Goal: Information Seeking & Learning: Learn about a topic

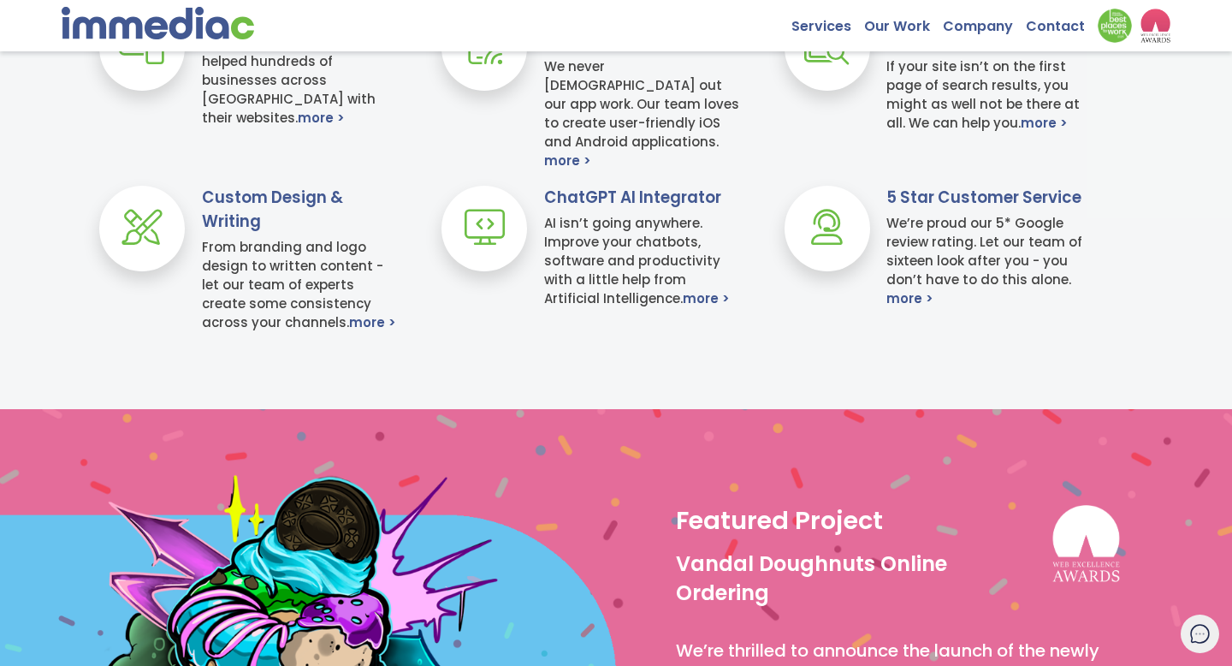
scroll to position [853, 0]
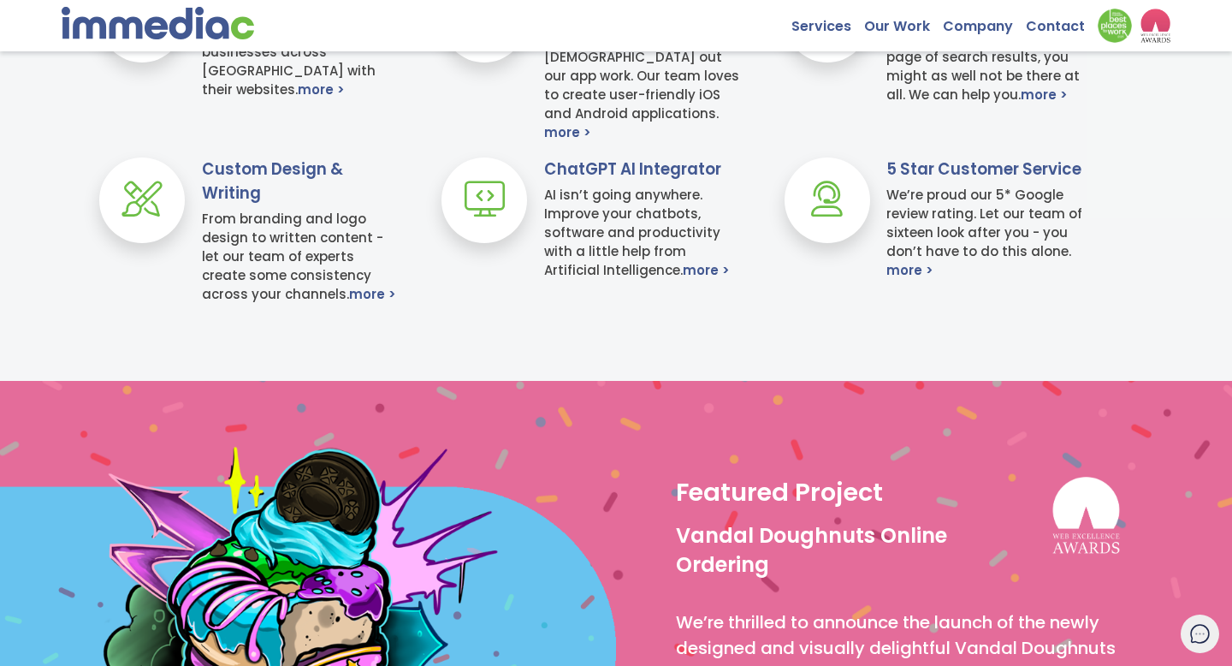
click at [640, 281] on div "ChatGPT AI Integrator AI isn’t going anywhere. Improve your chatbots, software …" at bounding box center [600, 230] width 342 height 146
click at [683, 273] on link "more >" at bounding box center [706, 270] width 47 height 19
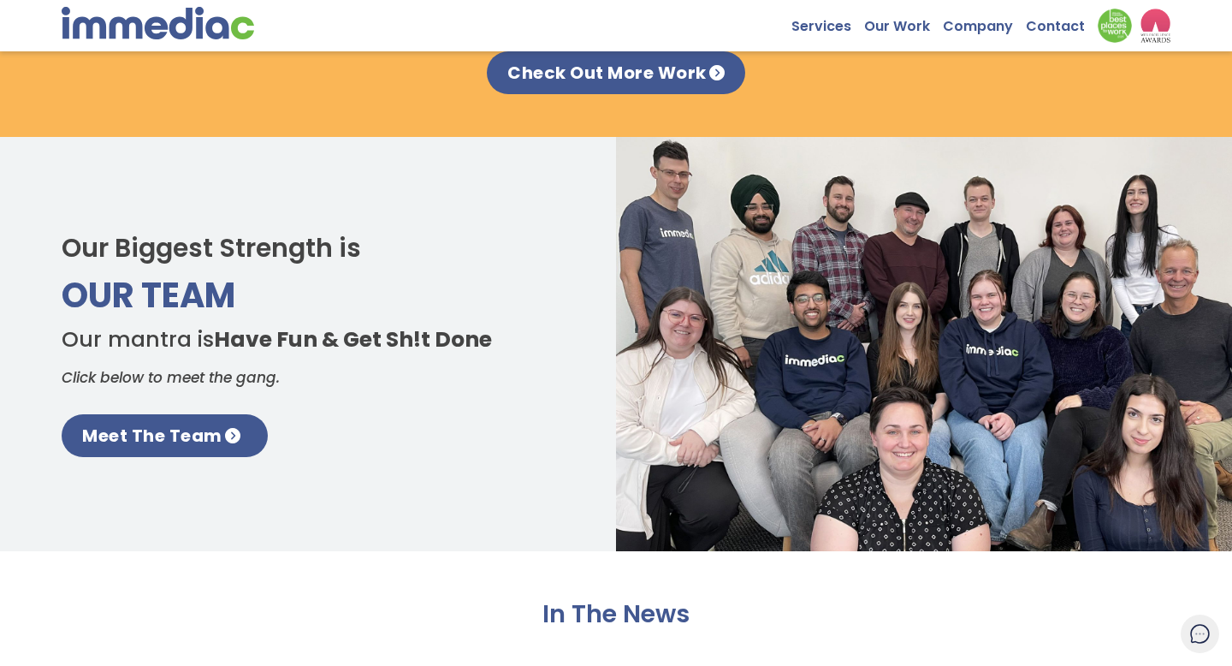
scroll to position [2270, 0]
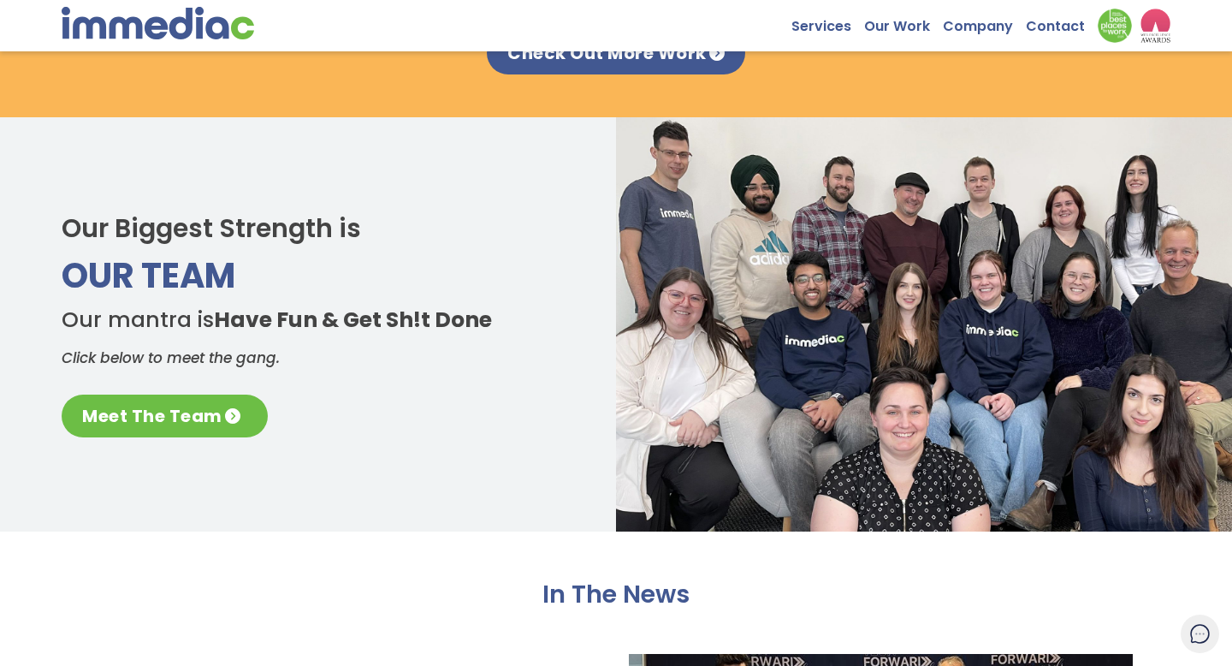
click at [214, 406] on link "Meet The Team" at bounding box center [165, 415] width 206 height 43
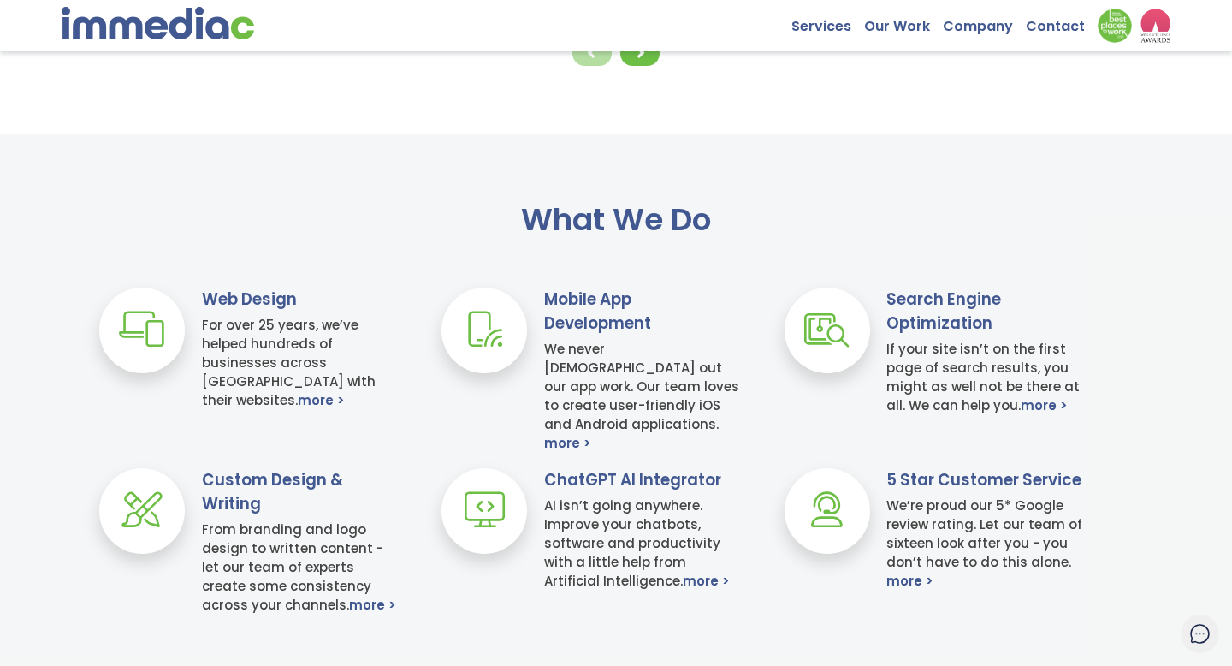
scroll to position [639, 0]
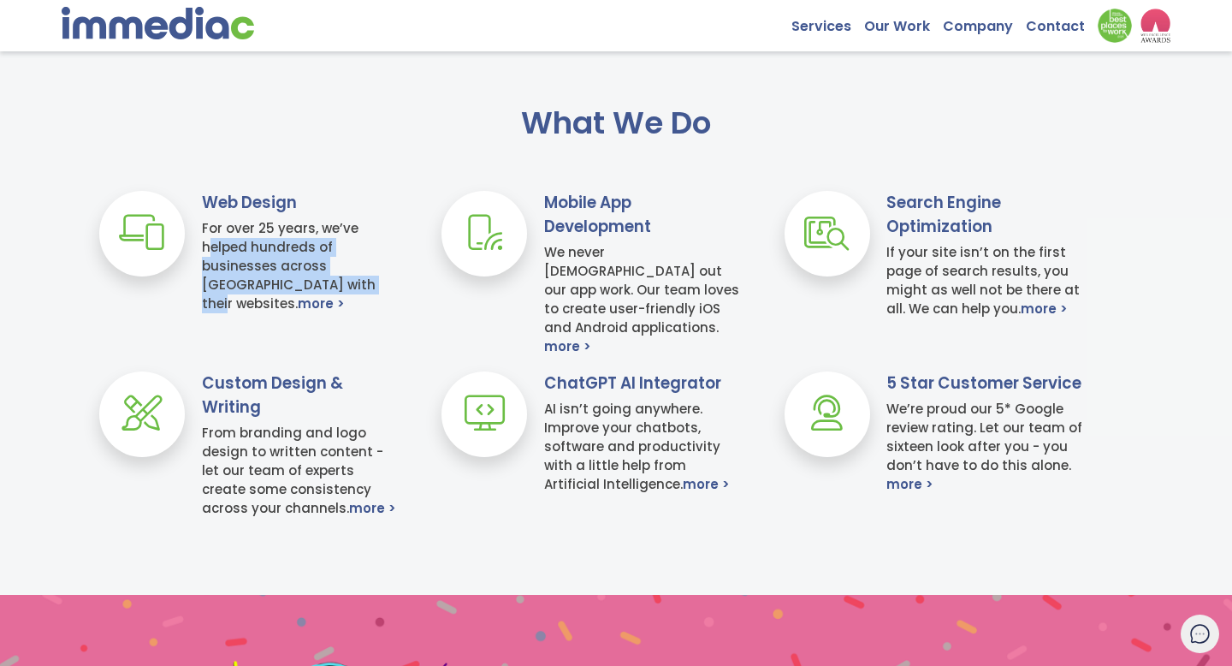
drag, startPoint x: 323, startPoint y: 279, endPoint x: 213, endPoint y: 238, distance: 117.8
click at [212, 238] on h4 "For over 25 years, we’ve helped hundreds of businesses across Canada with their…" at bounding box center [301, 266] width 198 height 94
click at [345, 294] on link "more >" at bounding box center [321, 303] width 47 height 19
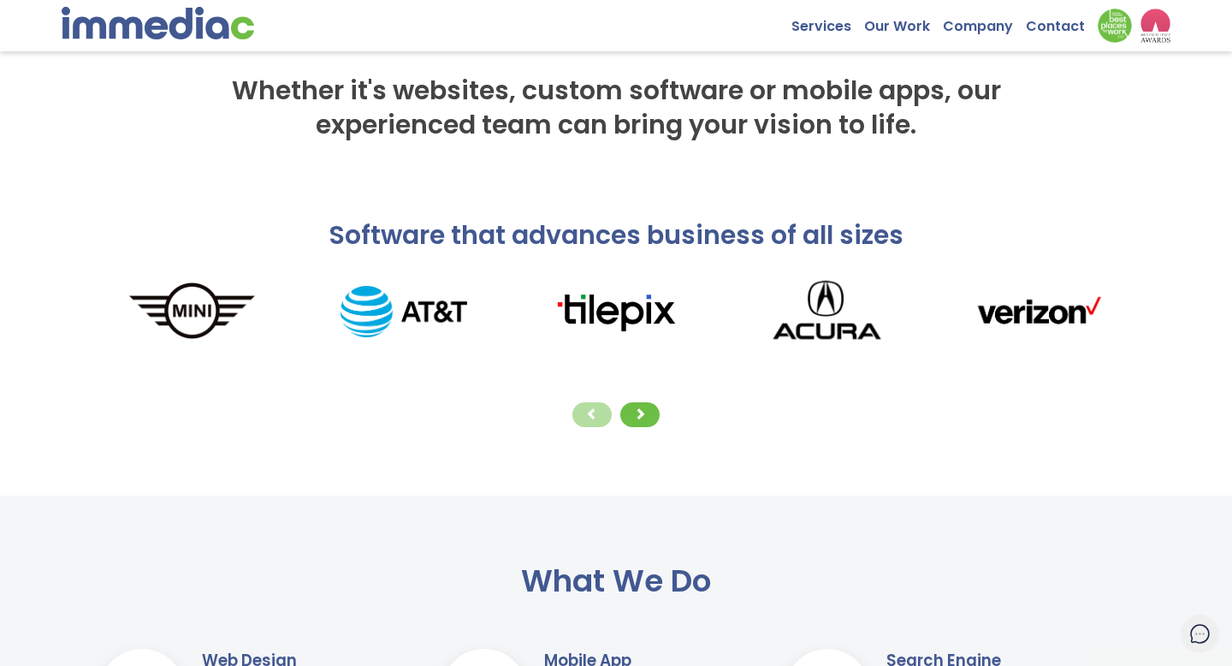
scroll to position [268, 0]
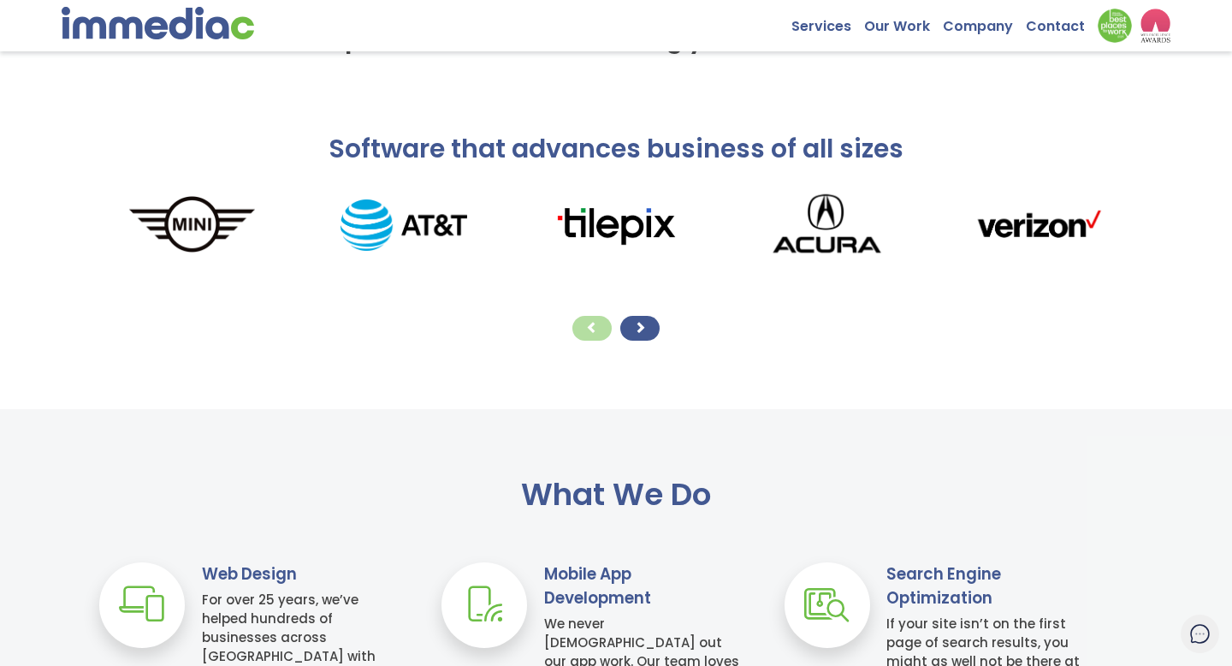
click at [652, 329] on div at bounding box center [639, 328] width 39 height 25
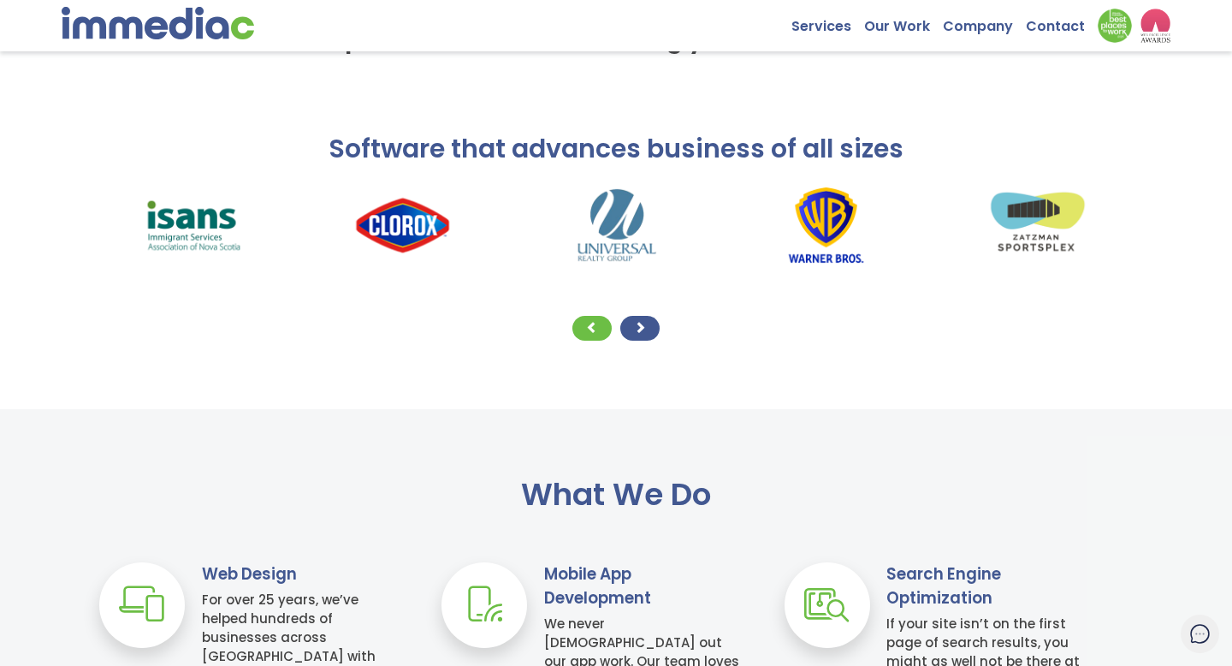
click at [652, 329] on div at bounding box center [639, 328] width 39 height 25
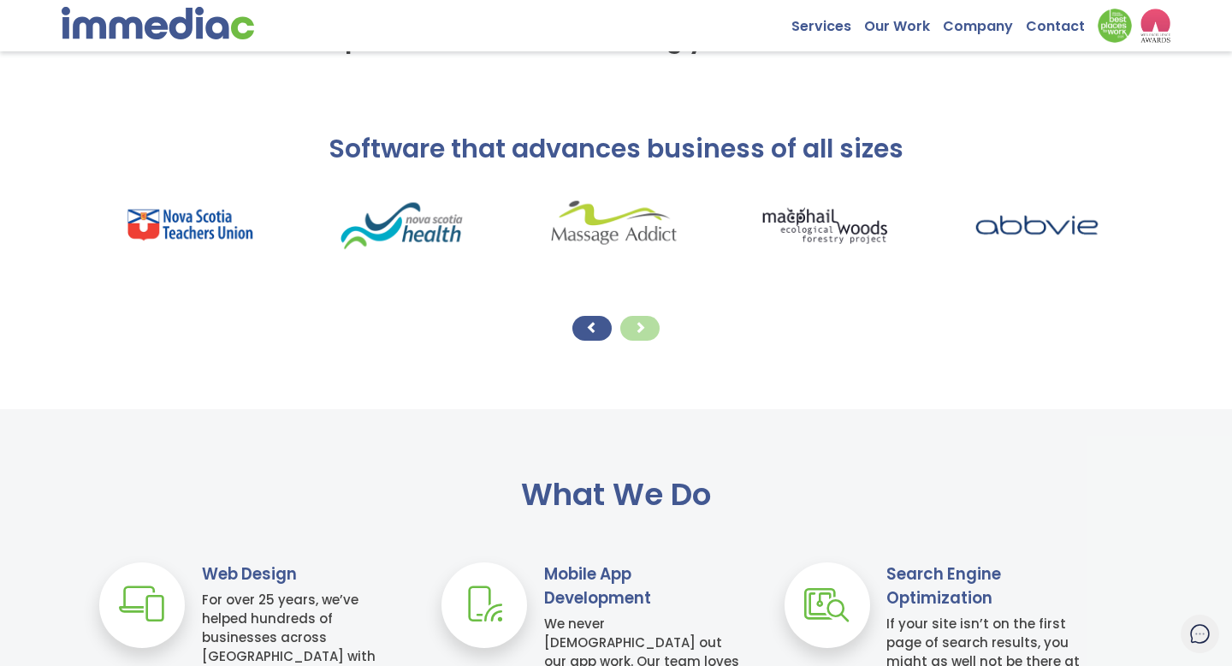
click at [604, 328] on div at bounding box center [591, 328] width 39 height 25
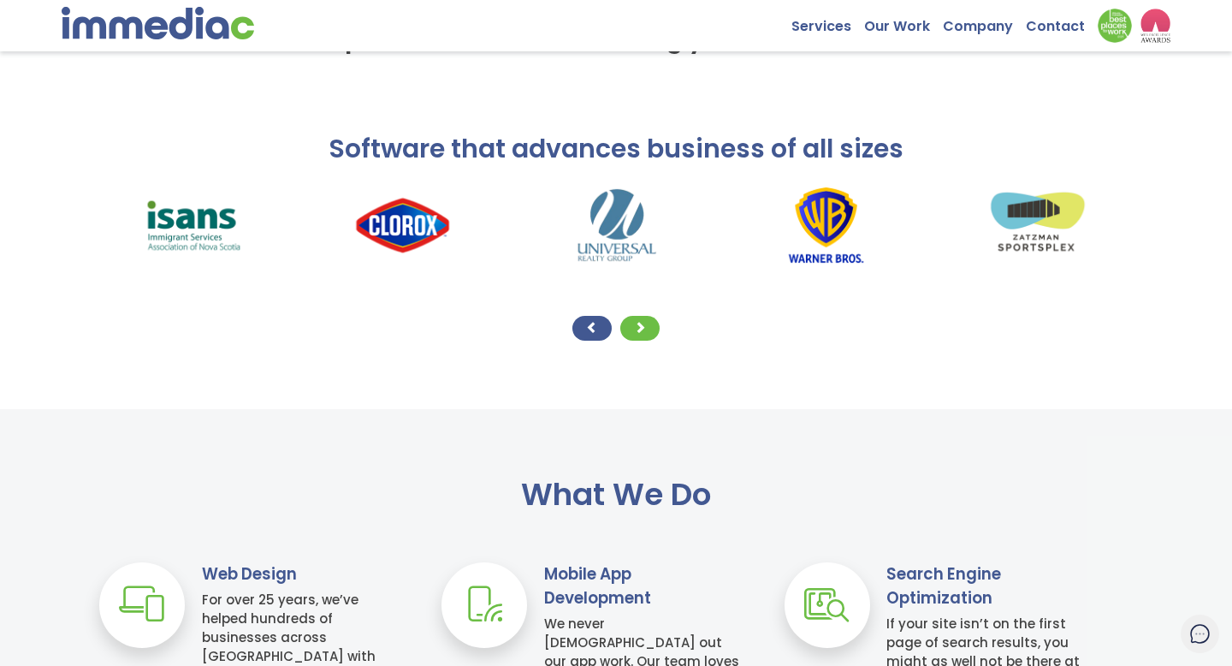
click at [604, 328] on div at bounding box center [591, 328] width 39 height 25
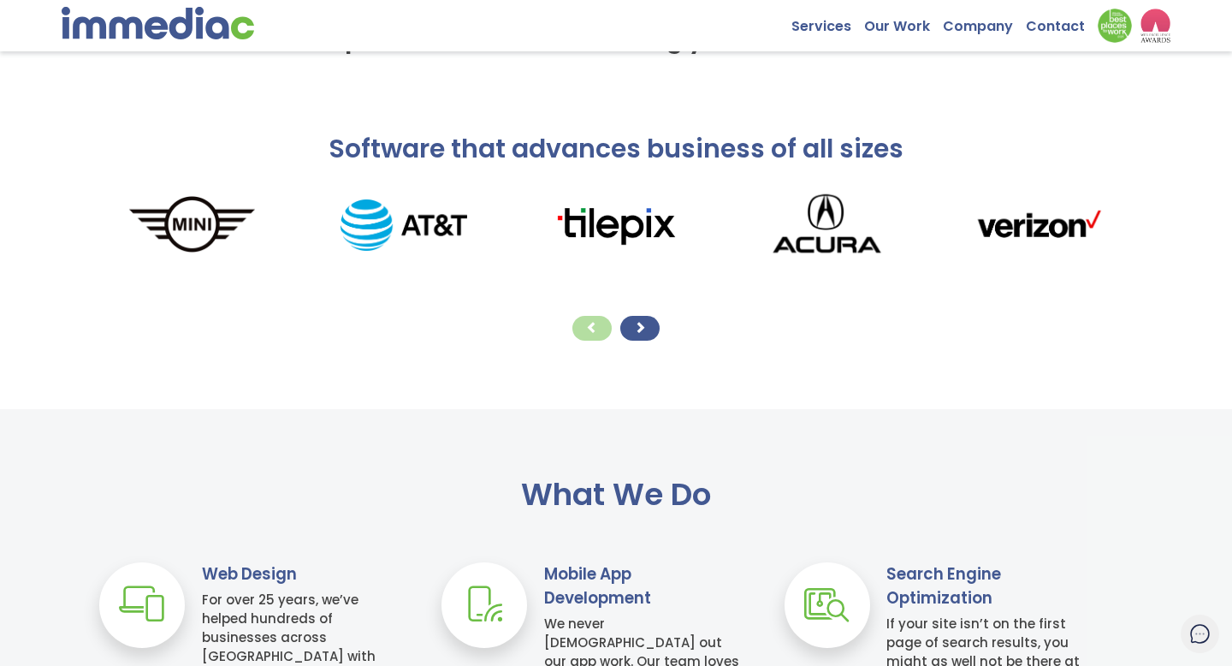
click at [646, 321] on div at bounding box center [639, 328] width 39 height 25
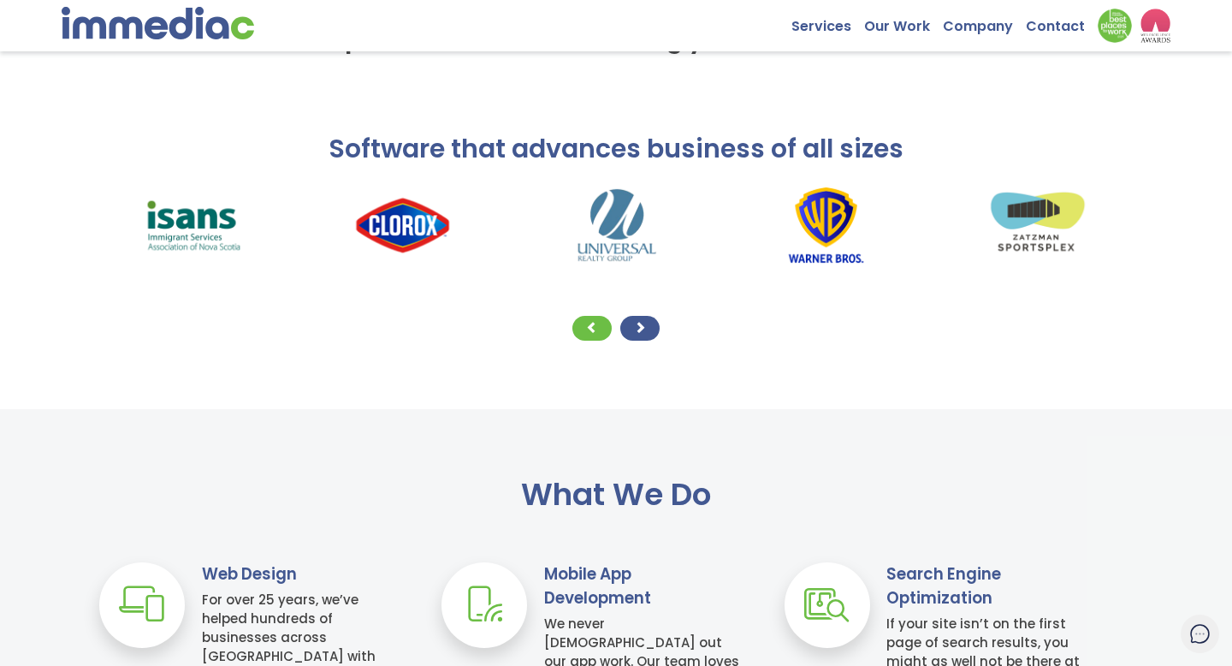
click at [646, 321] on div at bounding box center [639, 328] width 39 height 25
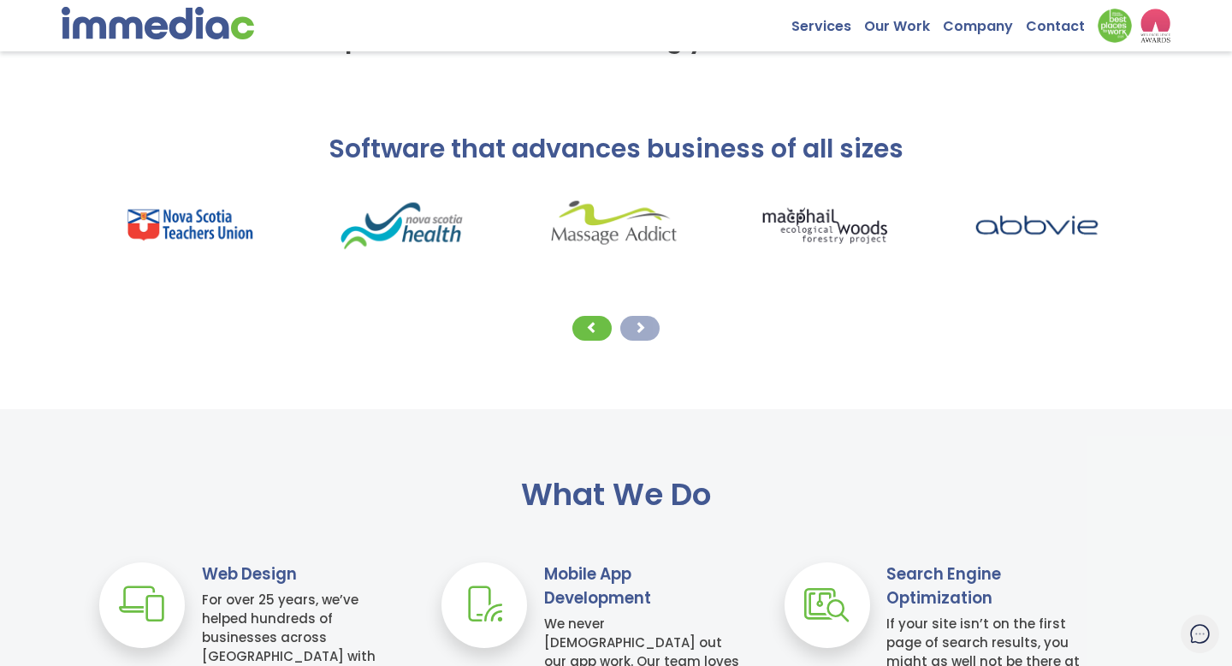
click at [646, 321] on div at bounding box center [639, 328] width 39 height 25
click at [648, 325] on div at bounding box center [639, 328] width 39 height 25
click at [589, 329] on span at bounding box center [592, 327] width 12 height 12
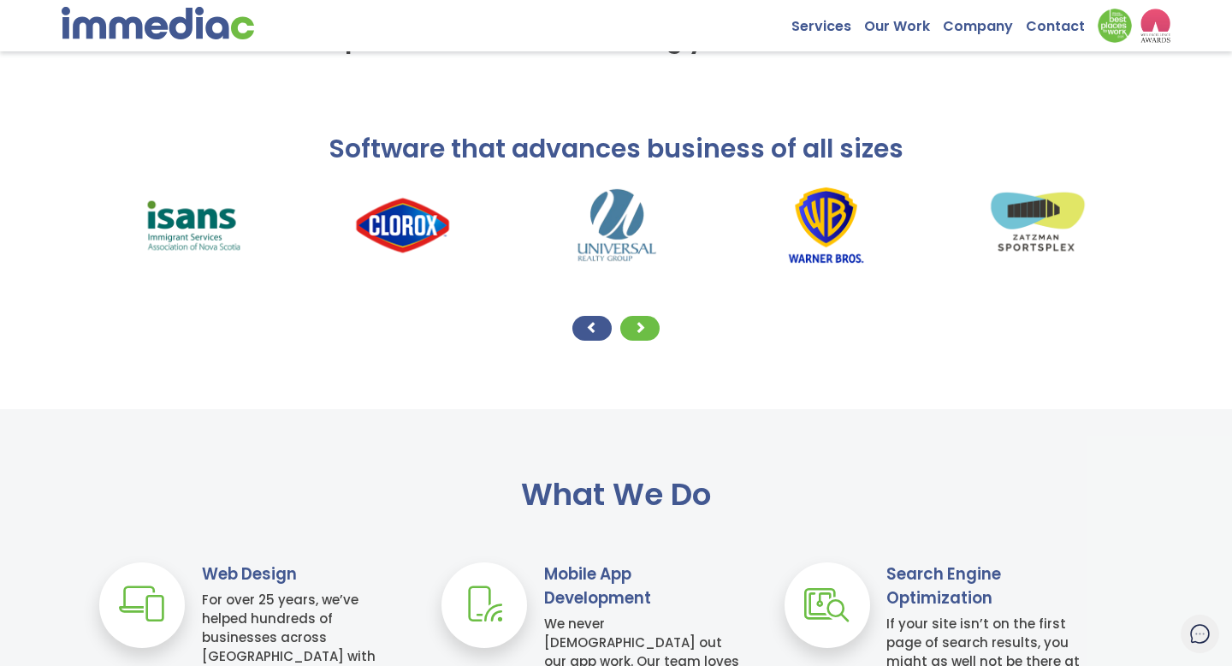
click at [589, 329] on span at bounding box center [592, 327] width 12 height 12
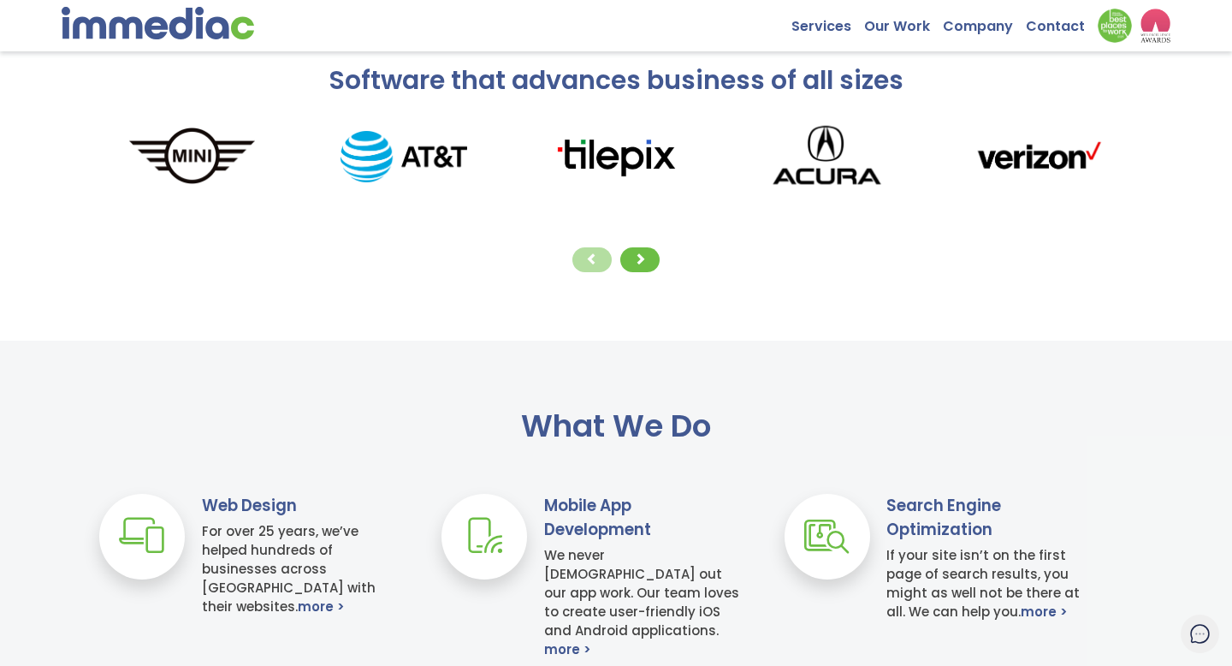
scroll to position [419, 0]
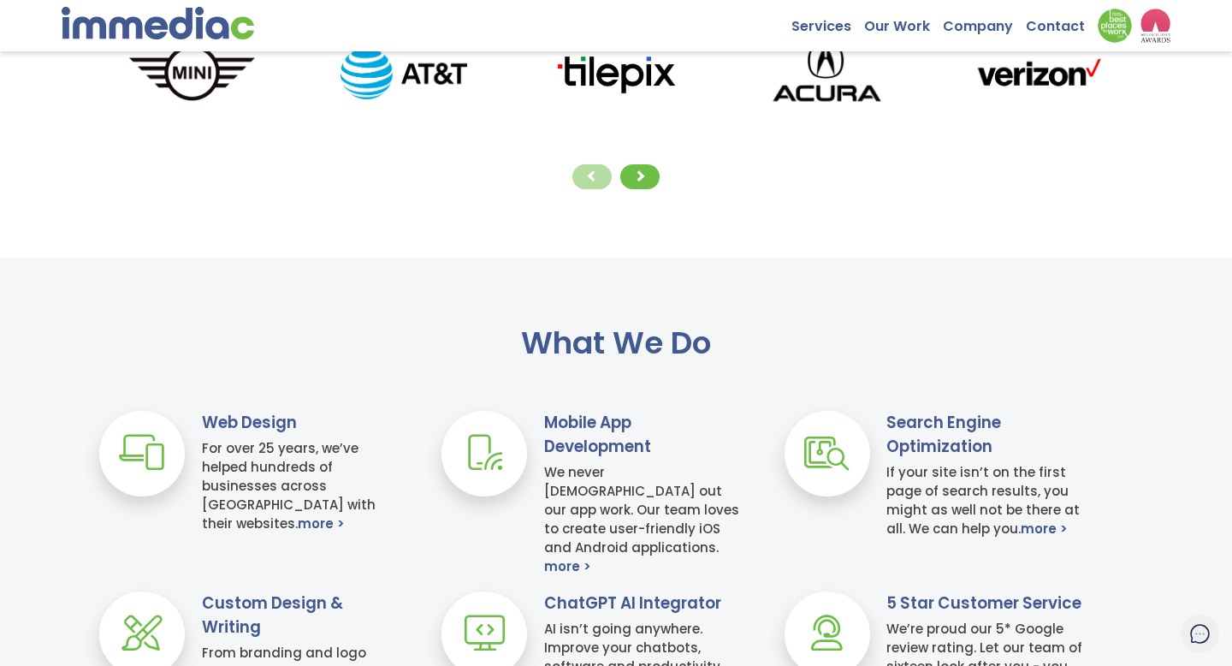
click at [410, 175] on div at bounding box center [615, 176] width 1059 height 33
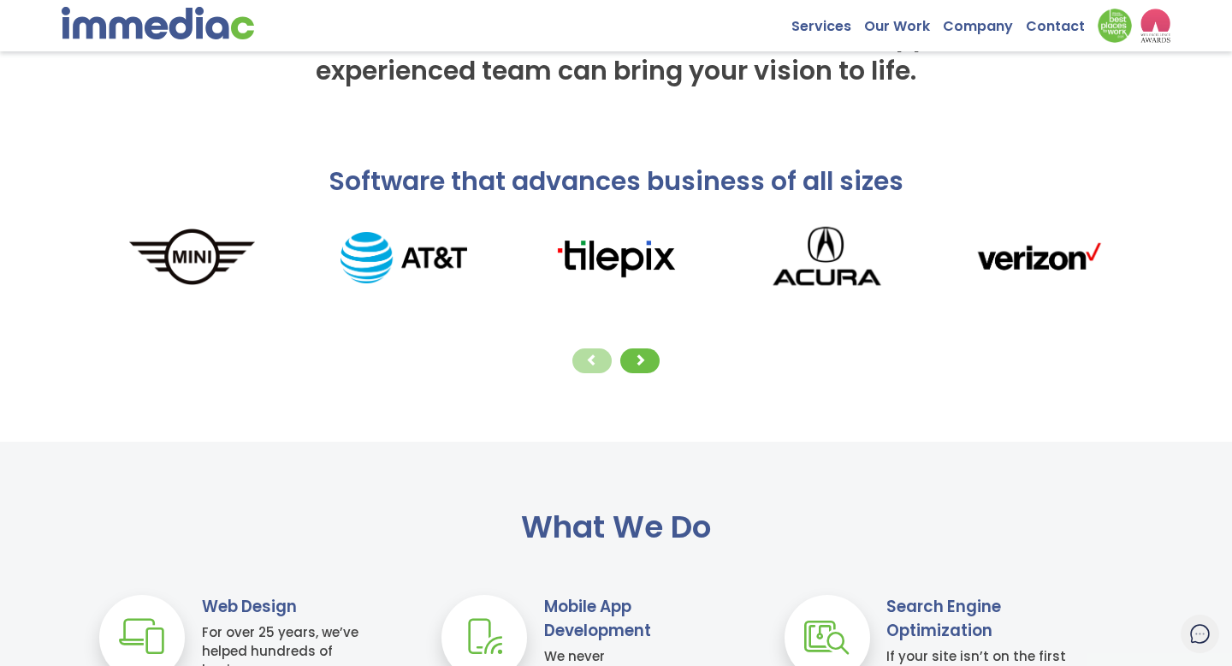
scroll to position [248, 0]
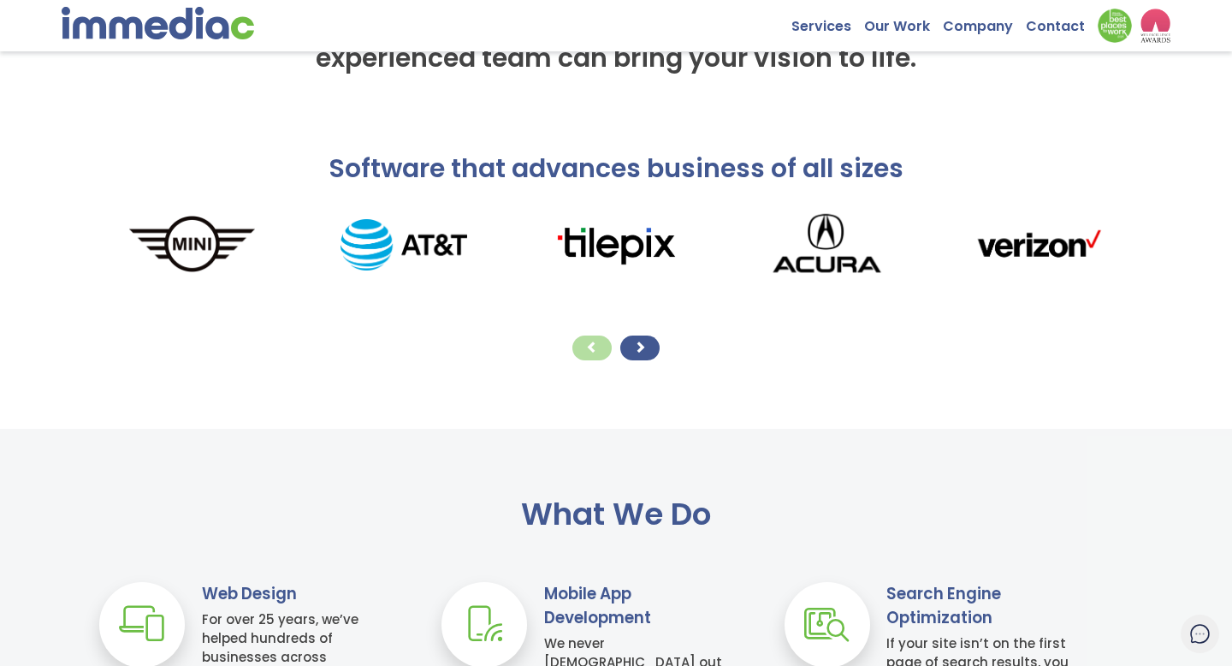
click at [648, 346] on div at bounding box center [639, 347] width 39 height 25
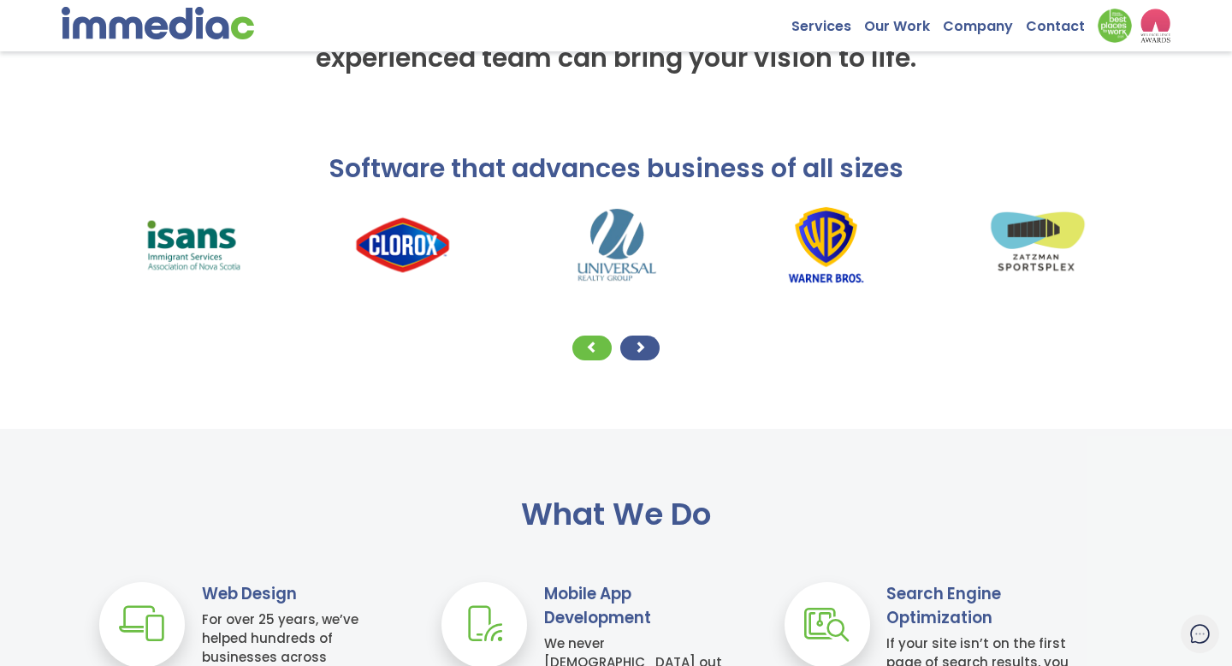
click at [648, 346] on div at bounding box center [639, 347] width 39 height 25
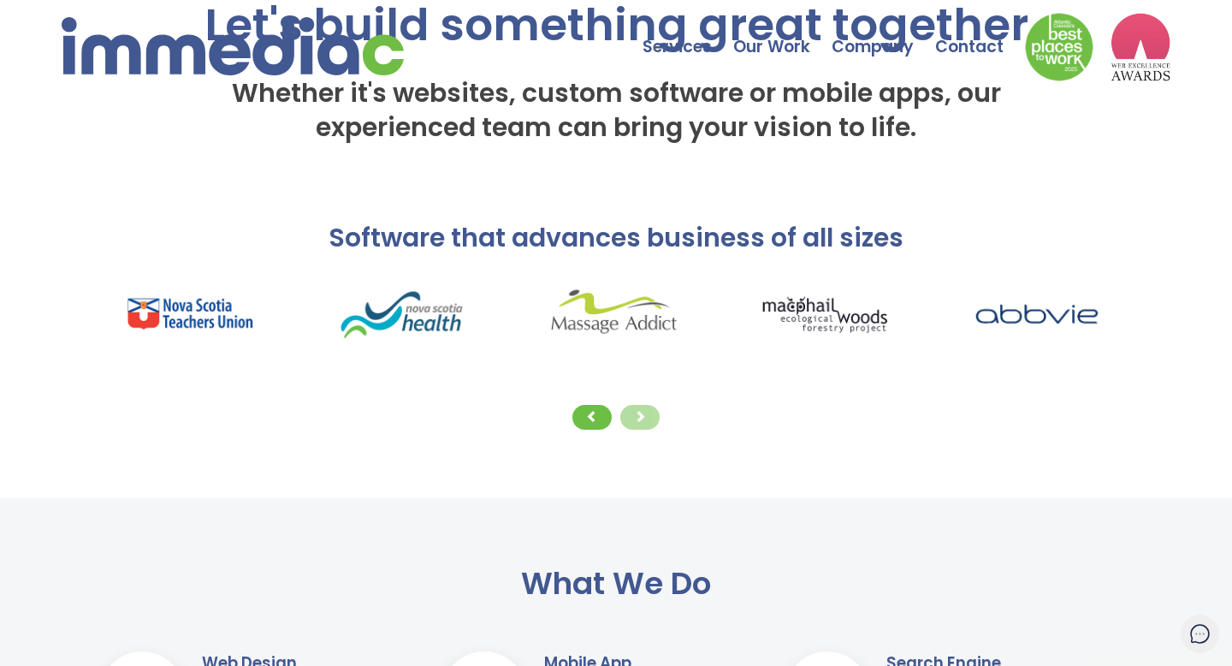
scroll to position [0, 0]
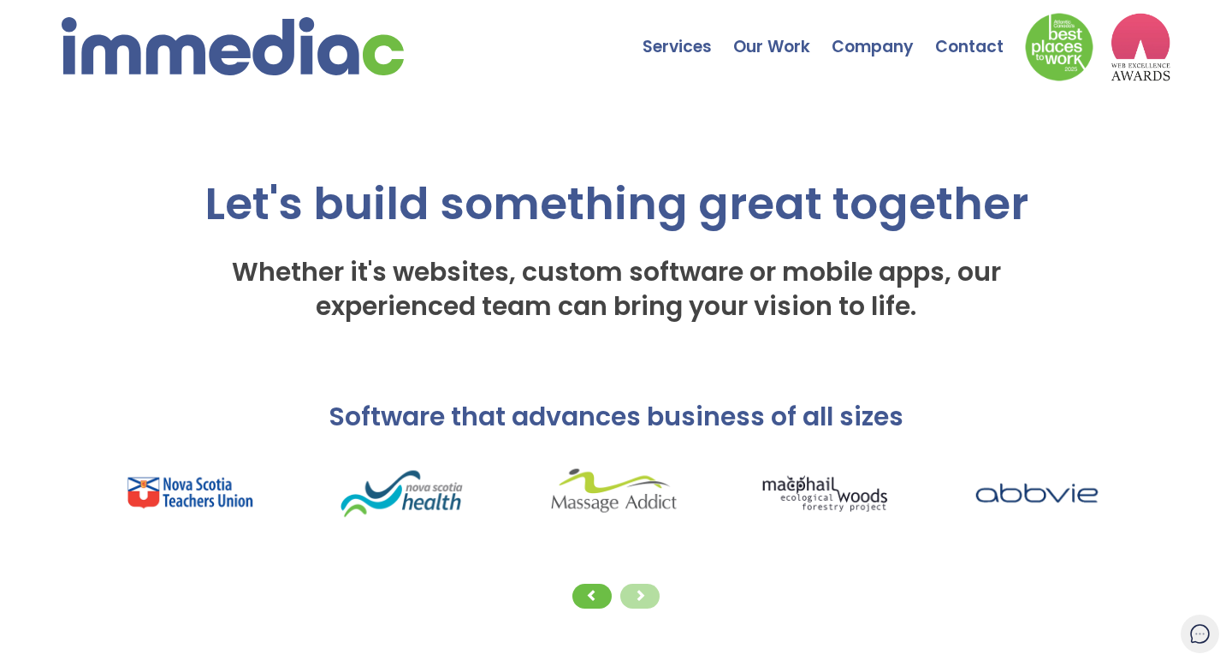
click at [618, 157] on div "Let's build something great together Whether it's websites, custom software or …" at bounding box center [616, 199] width 986 height 299
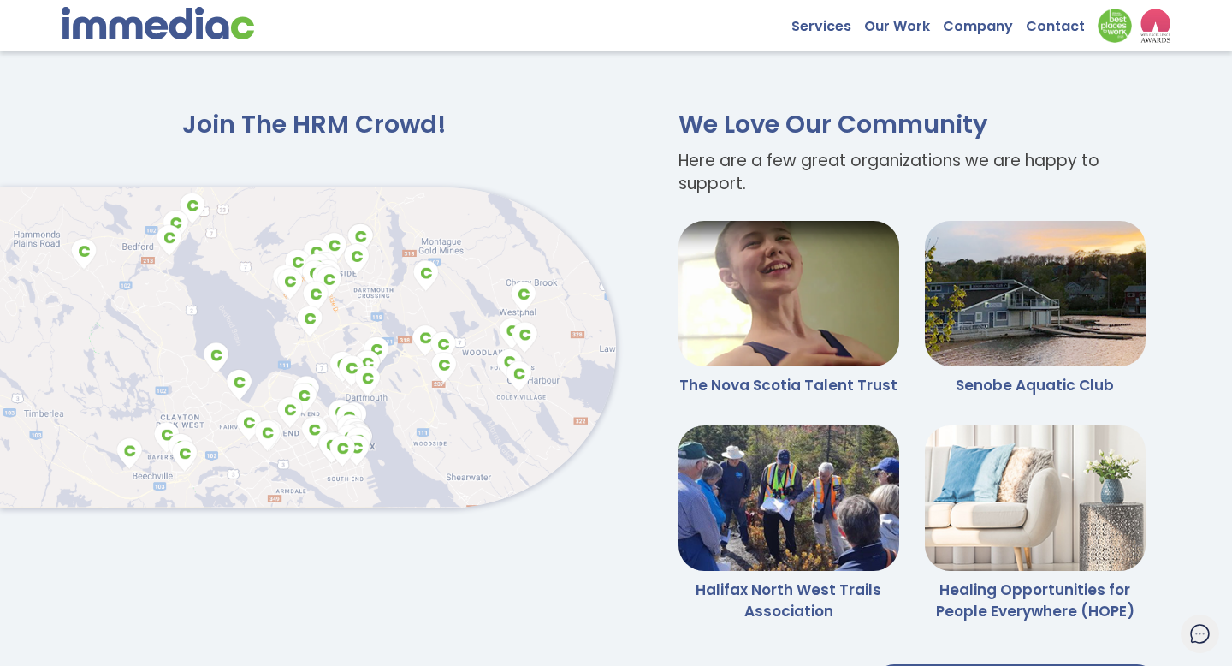
scroll to position [3587, 0]
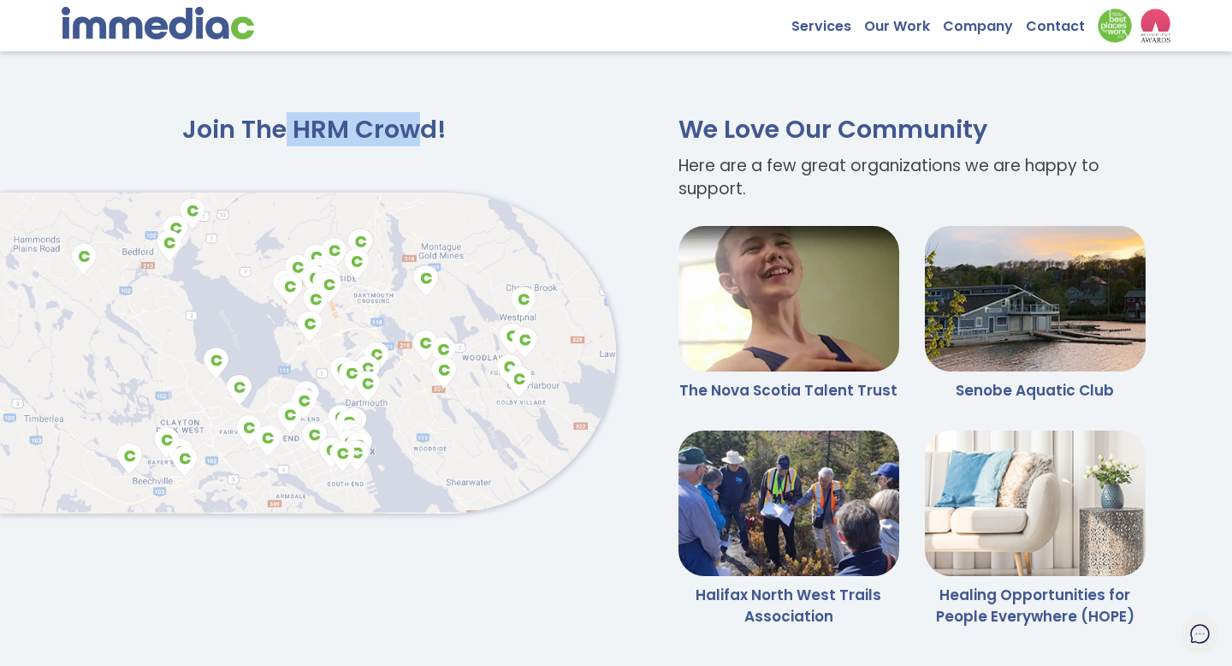
drag, startPoint x: 283, startPoint y: 127, endPoint x: 415, endPoint y: 127, distance: 131.8
click at [418, 127] on h2 "Join The HRM Crowd!" at bounding box center [308, 130] width 616 height 32
click at [501, 131] on h2 "Join The HRM Crowd!" at bounding box center [308, 130] width 616 height 32
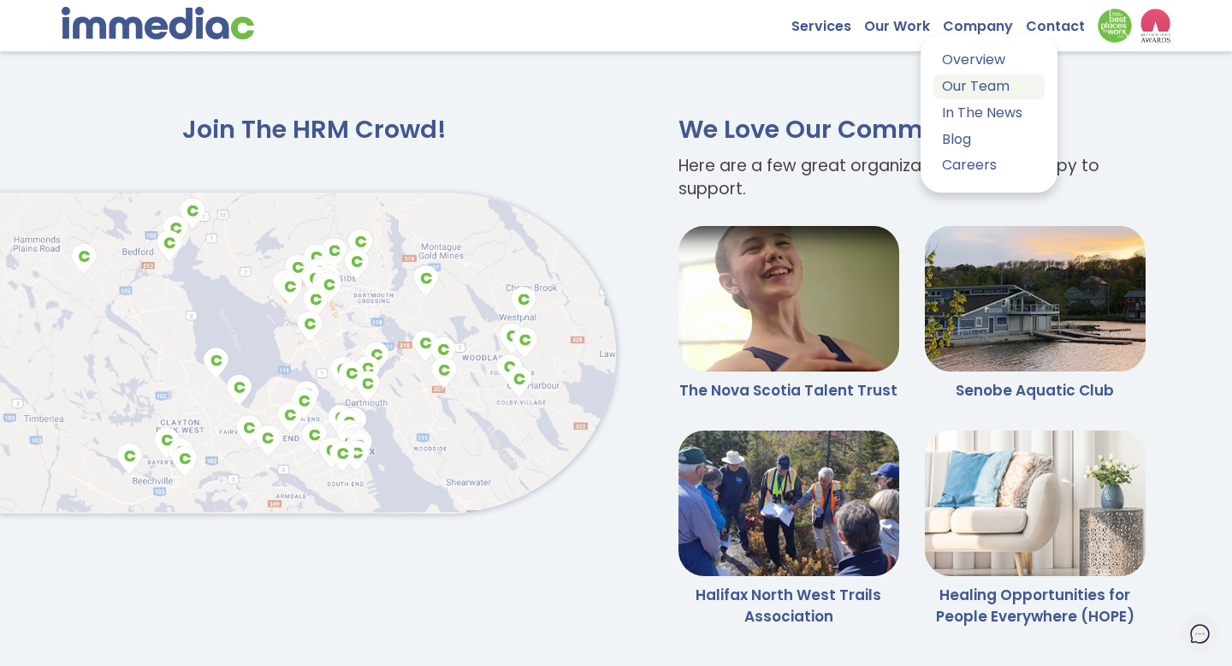
click at [983, 90] on link "Our Team" at bounding box center [988, 86] width 111 height 25
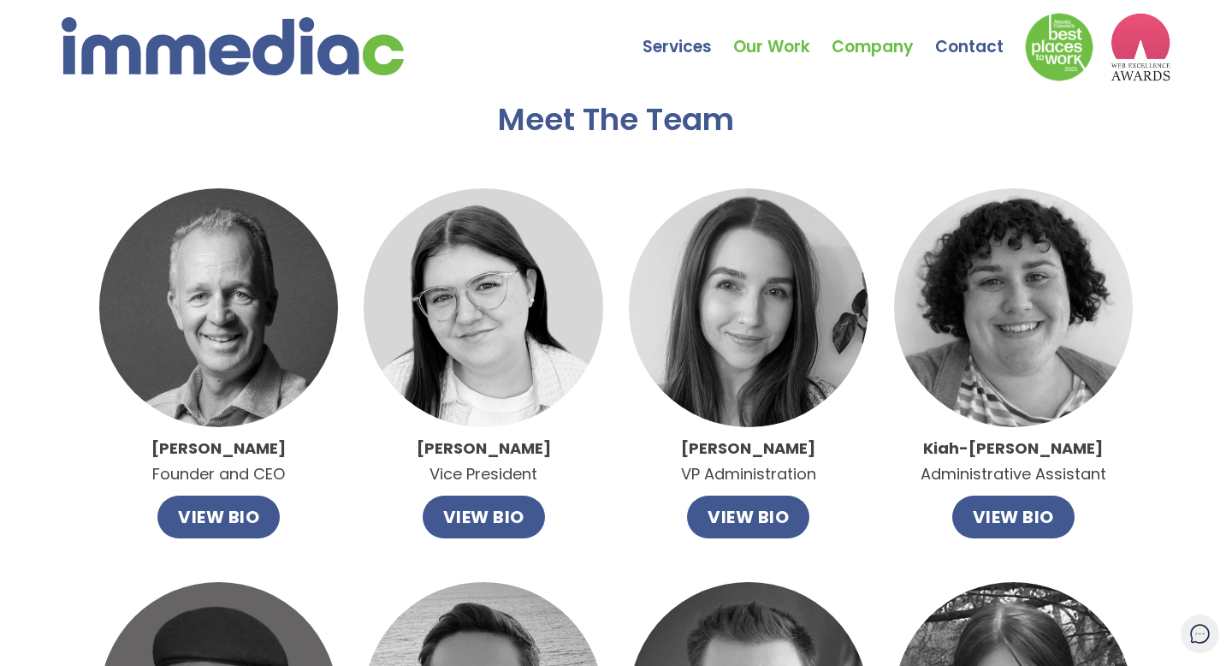
click at [761, 42] on link "Our Work" at bounding box center [782, 34] width 98 height 60
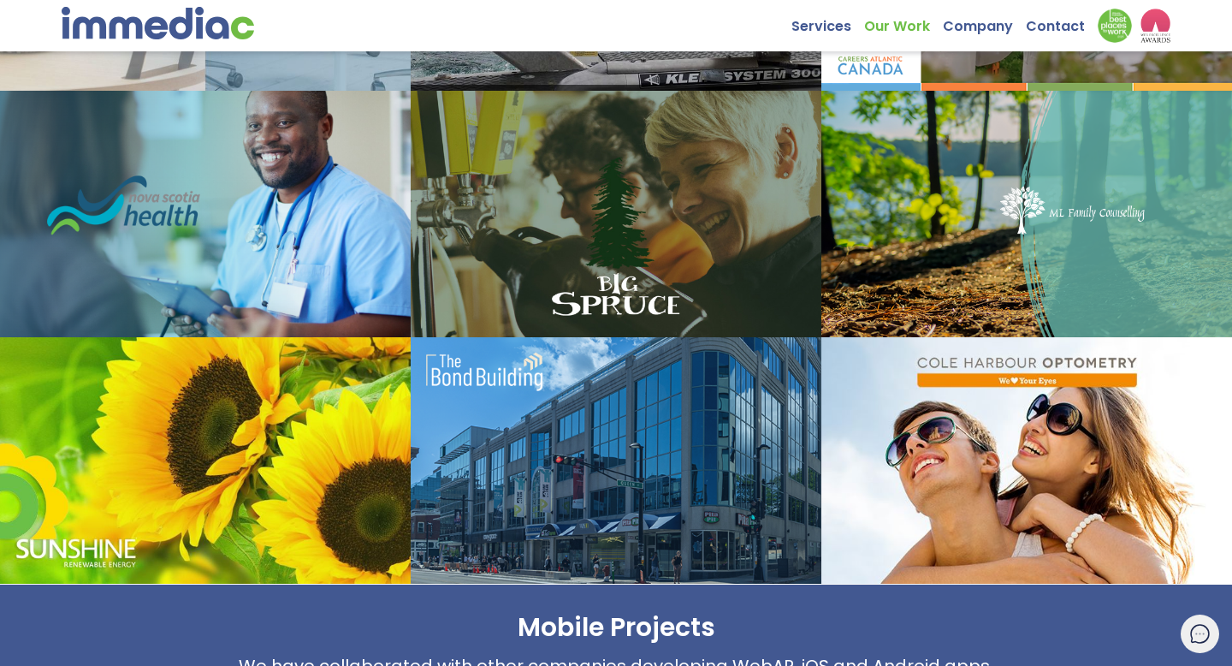
scroll to position [862, 0]
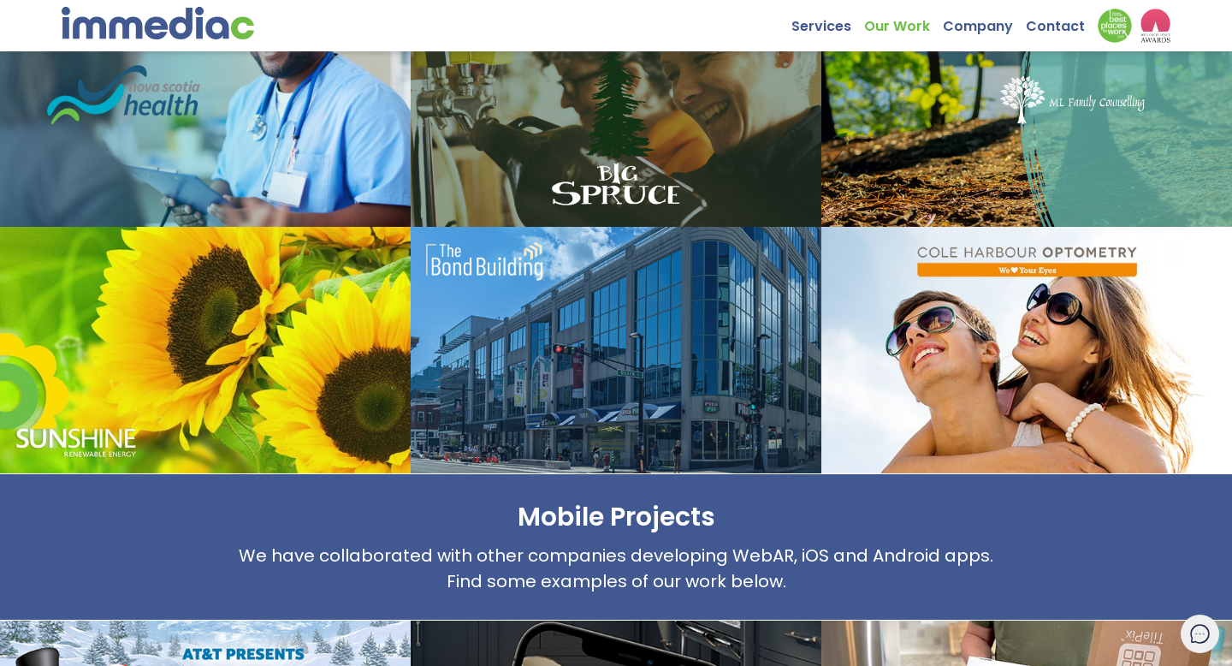
click at [228, 27] on img at bounding box center [158, 23] width 193 height 33
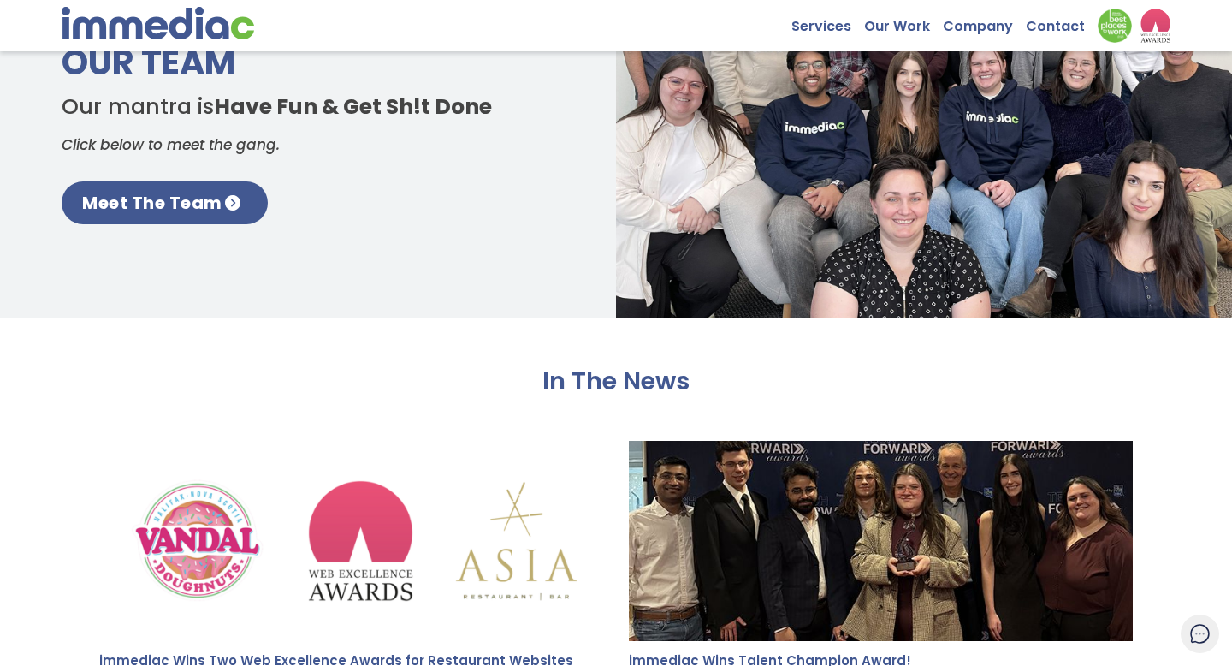
scroll to position [2486, 0]
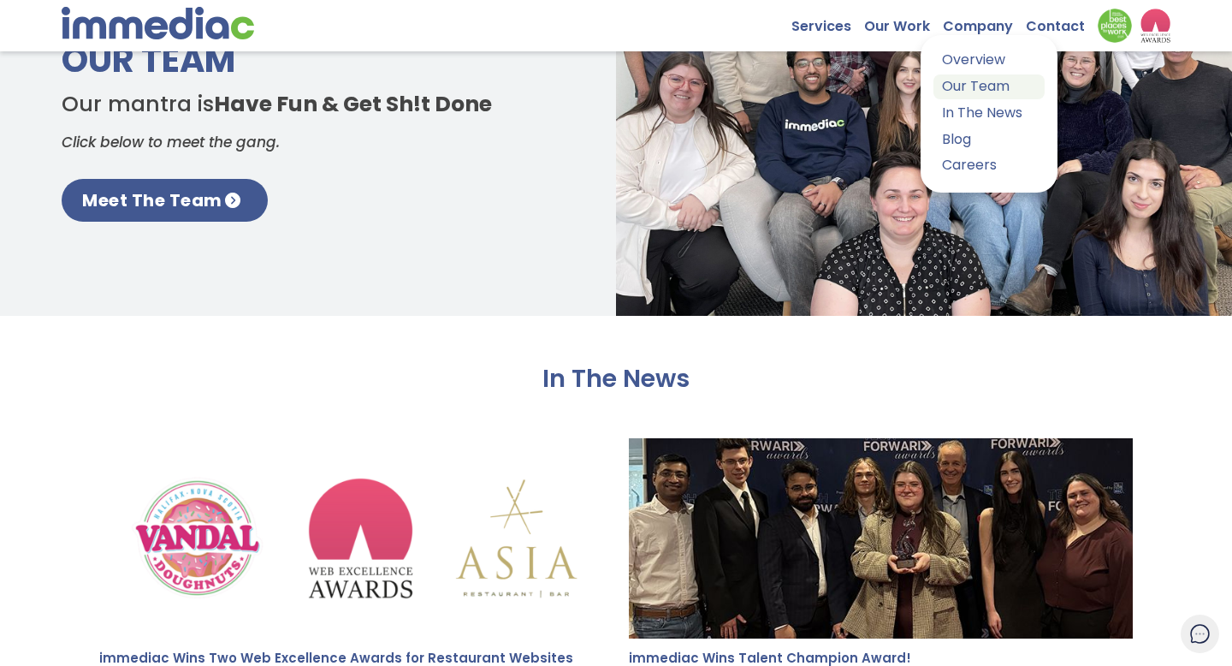
click at [975, 96] on link "Our Team" at bounding box center [988, 86] width 111 height 25
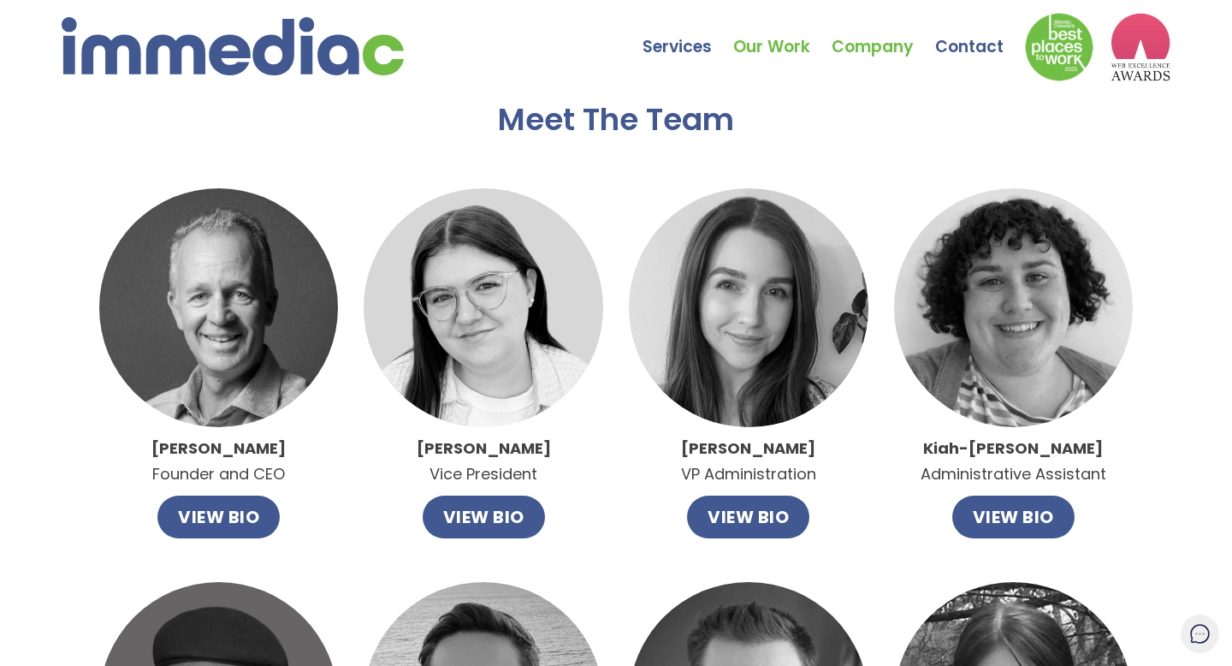
click at [785, 42] on link "Our Work" at bounding box center [782, 34] width 98 height 60
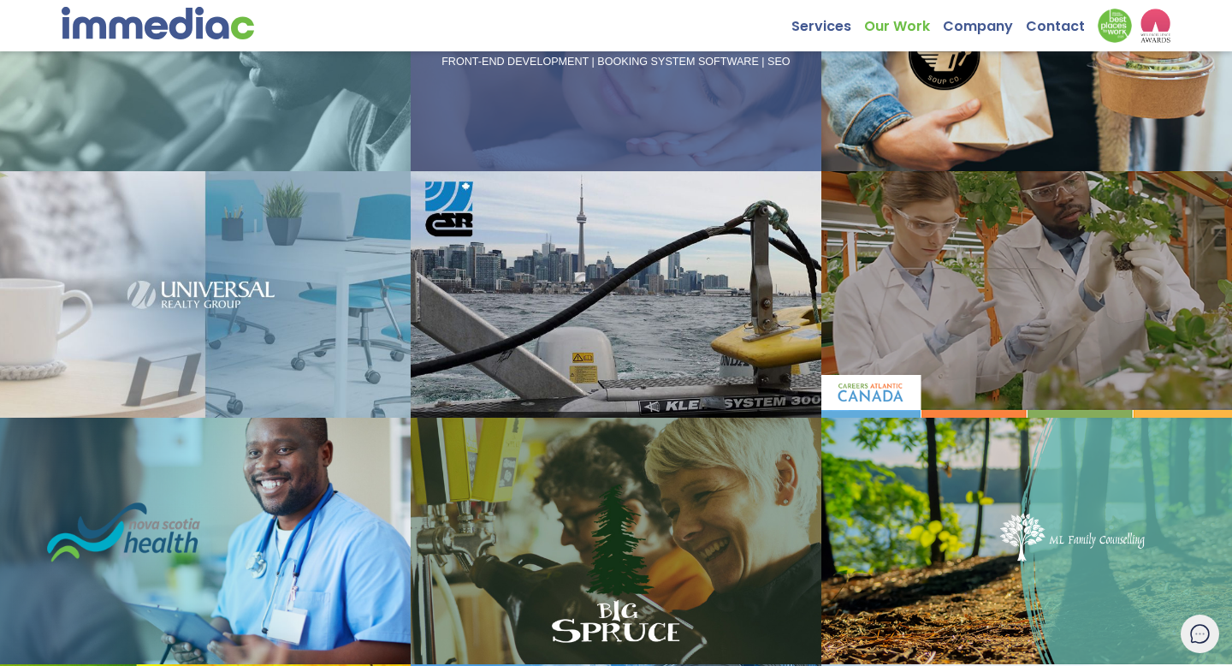
scroll to position [601, 0]
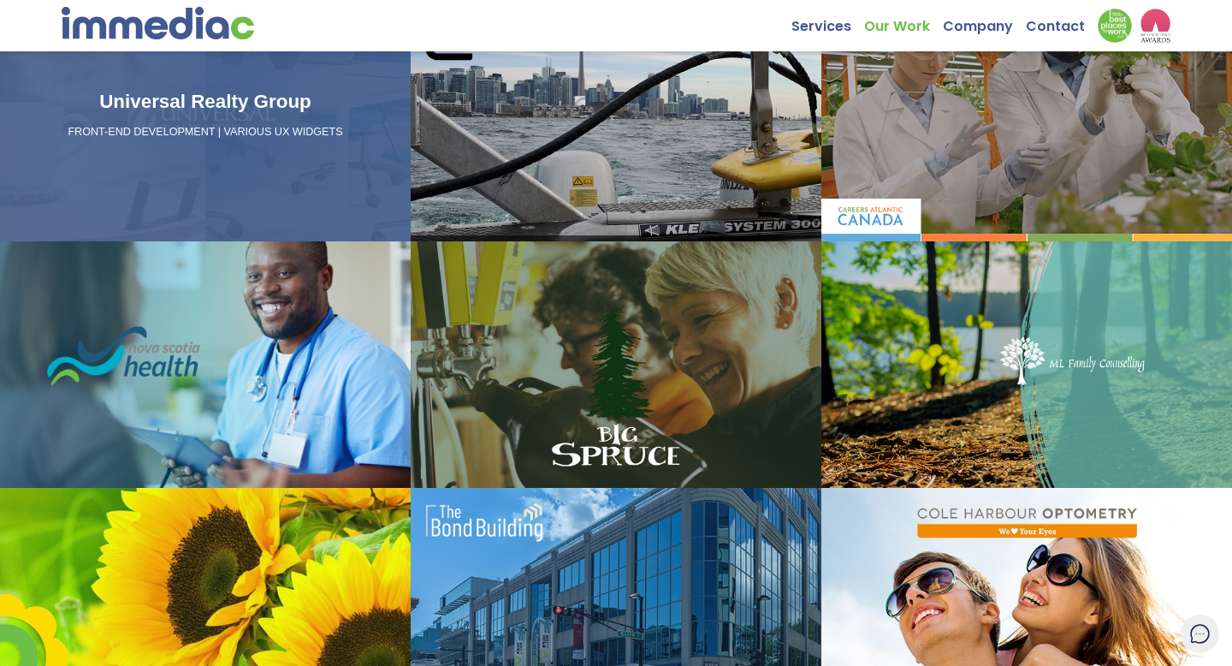
click at [341, 163] on div "Universal Realty Group FRONT-END DEVELOPMENT | VARIOUS UX WIDGETS" at bounding box center [205, 118] width 411 height 246
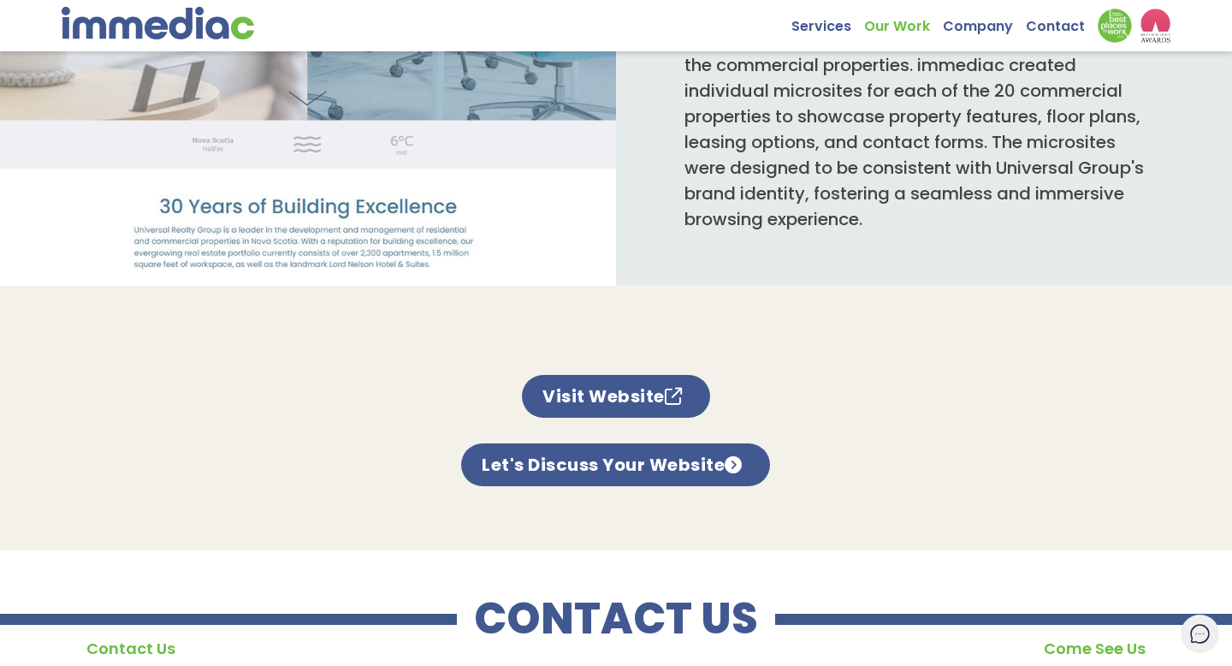
scroll to position [1047, 0]
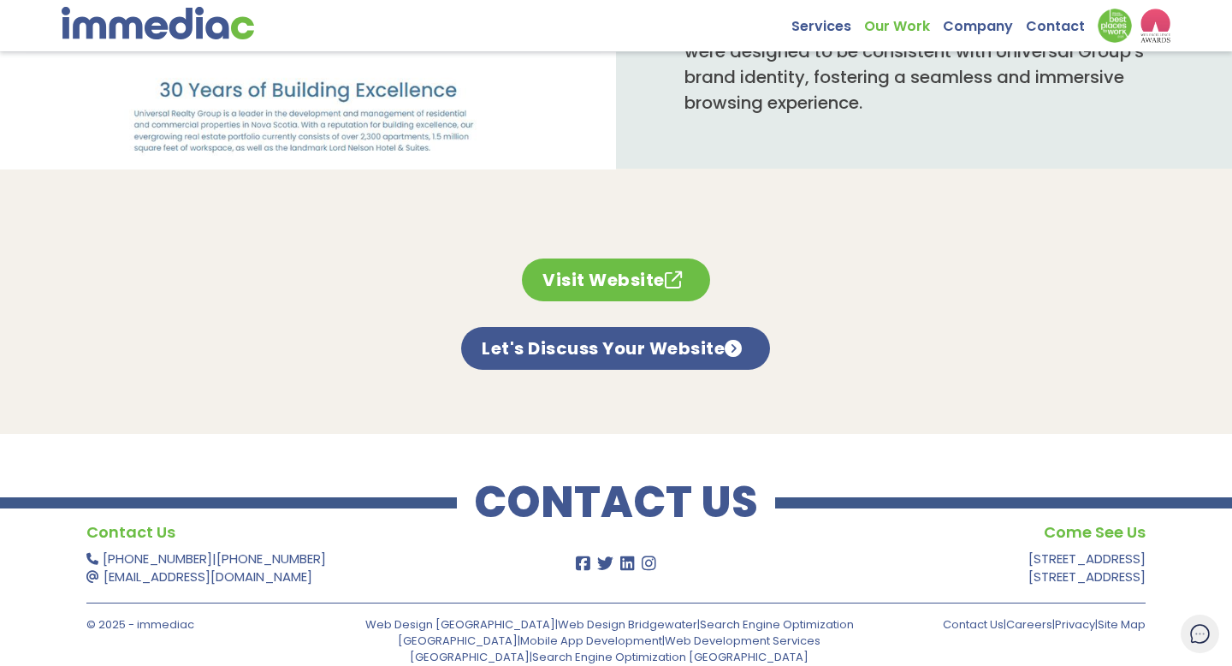
click at [588, 280] on link "Visit Website" at bounding box center [616, 279] width 188 height 43
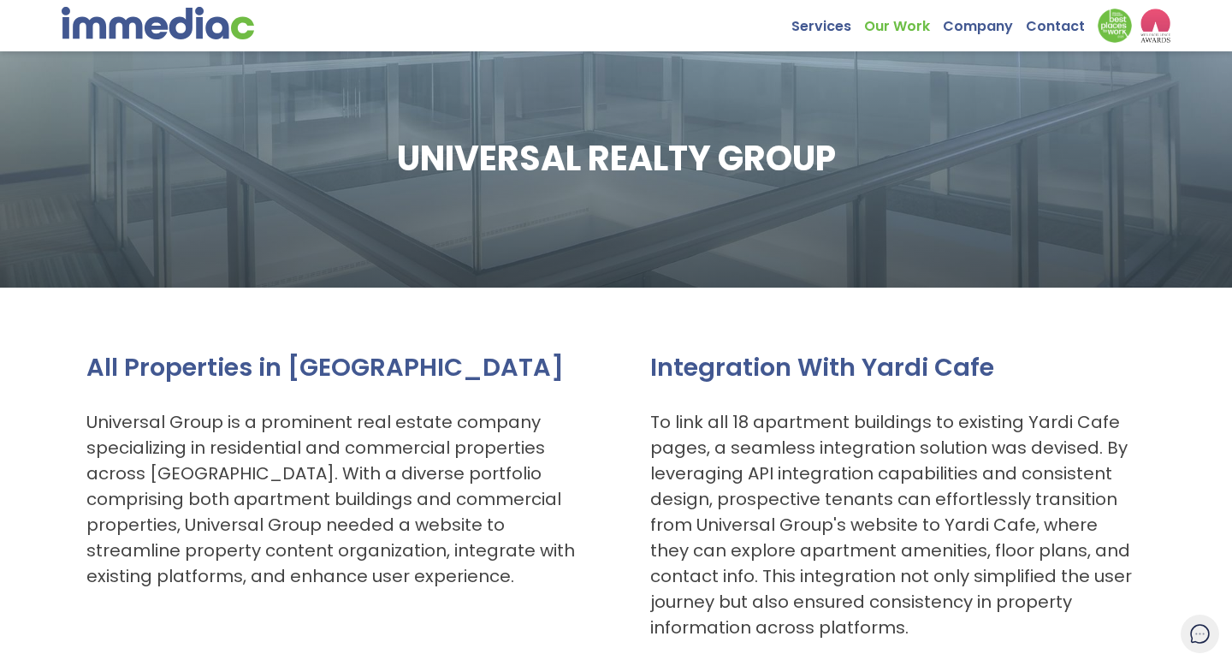
scroll to position [0, 0]
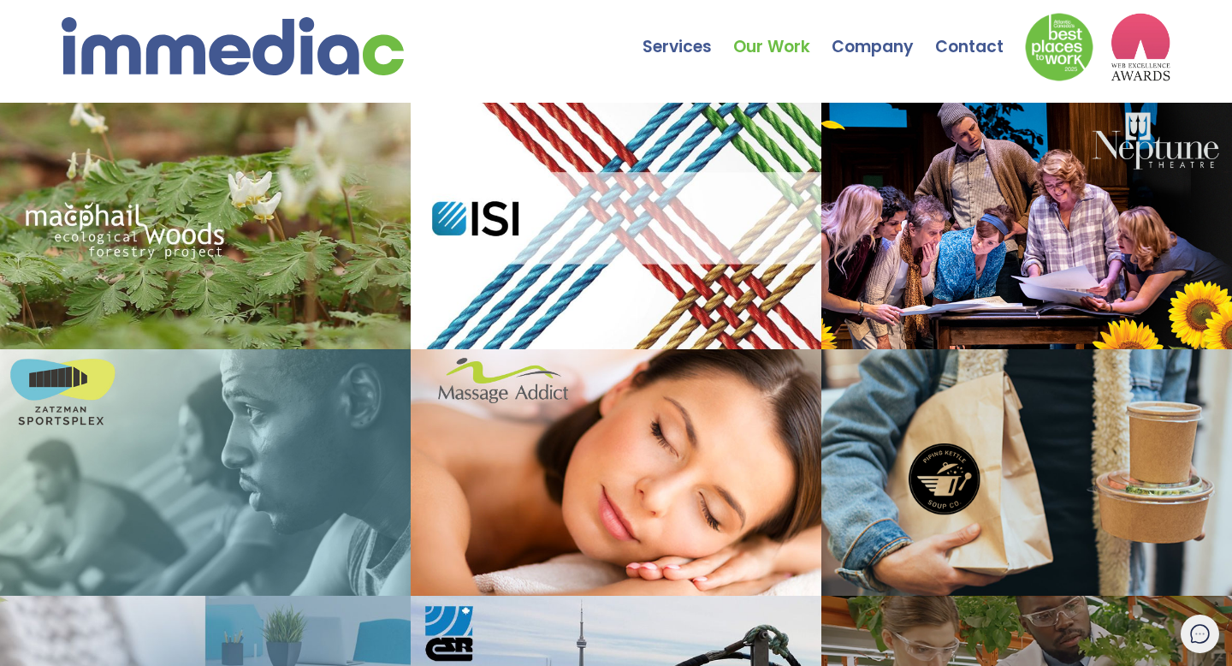
click at [219, 52] on img at bounding box center [233, 46] width 342 height 58
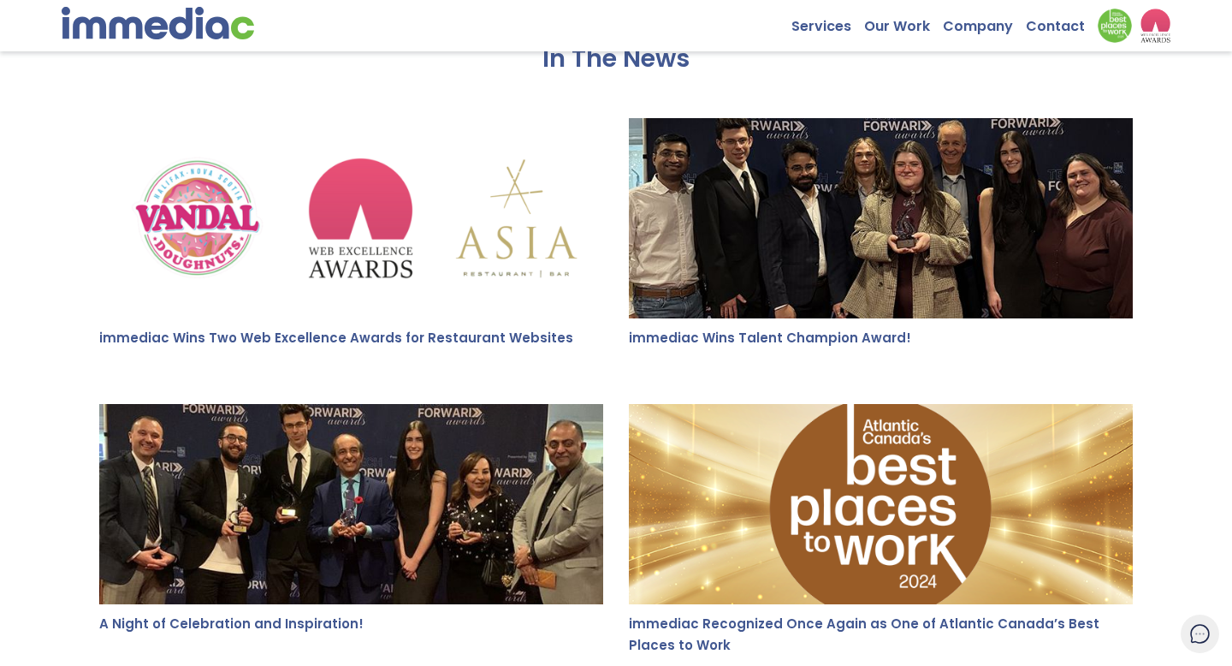
scroll to position [3066, 0]
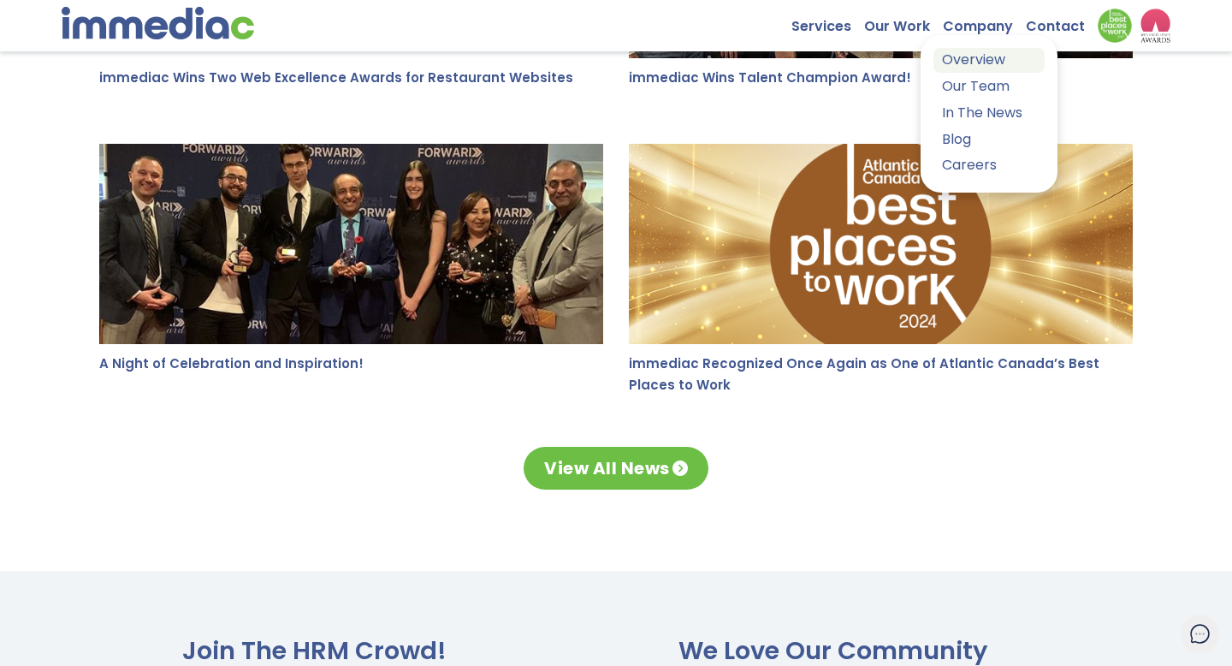
click at [975, 62] on link "Overview" at bounding box center [988, 60] width 111 height 25
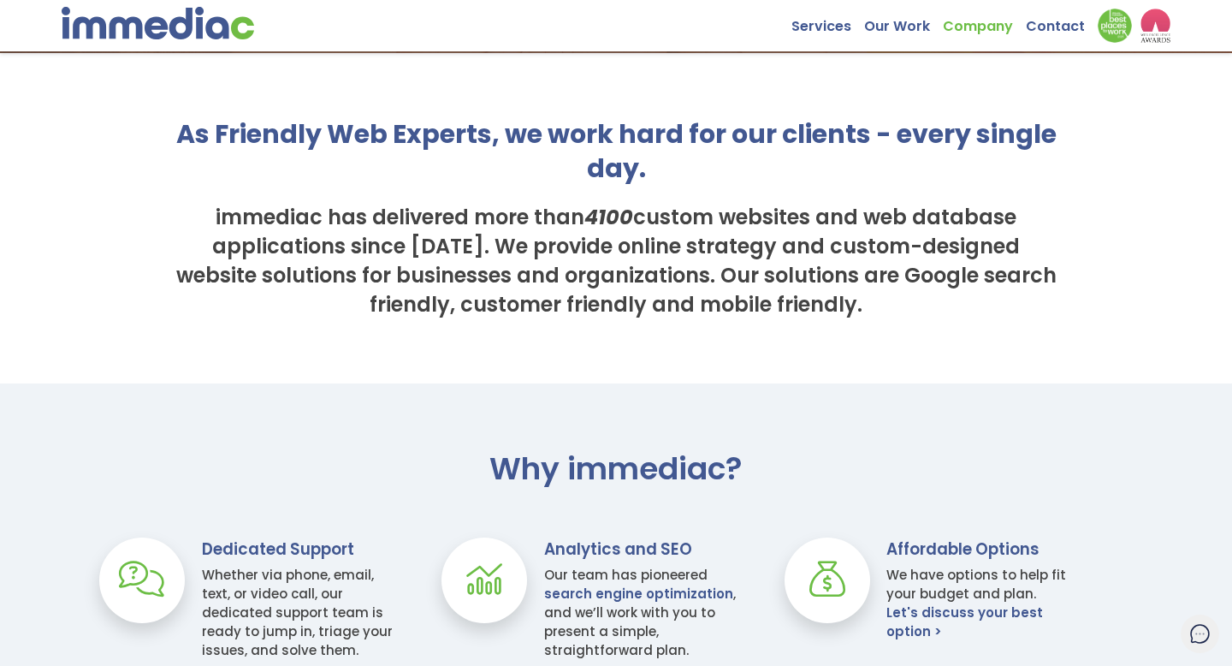
scroll to position [305, 0]
drag, startPoint x: 407, startPoint y: 241, endPoint x: 423, endPoint y: 239, distance: 15.6
click at [409, 241] on h3 "immediac has delivered more than 4100 custom websites and web database applicat…" at bounding box center [616, 262] width 890 height 116
click at [462, 171] on h2 "As Friendly Web Experts, we work hard for our clients - every single day." at bounding box center [616, 152] width 890 height 68
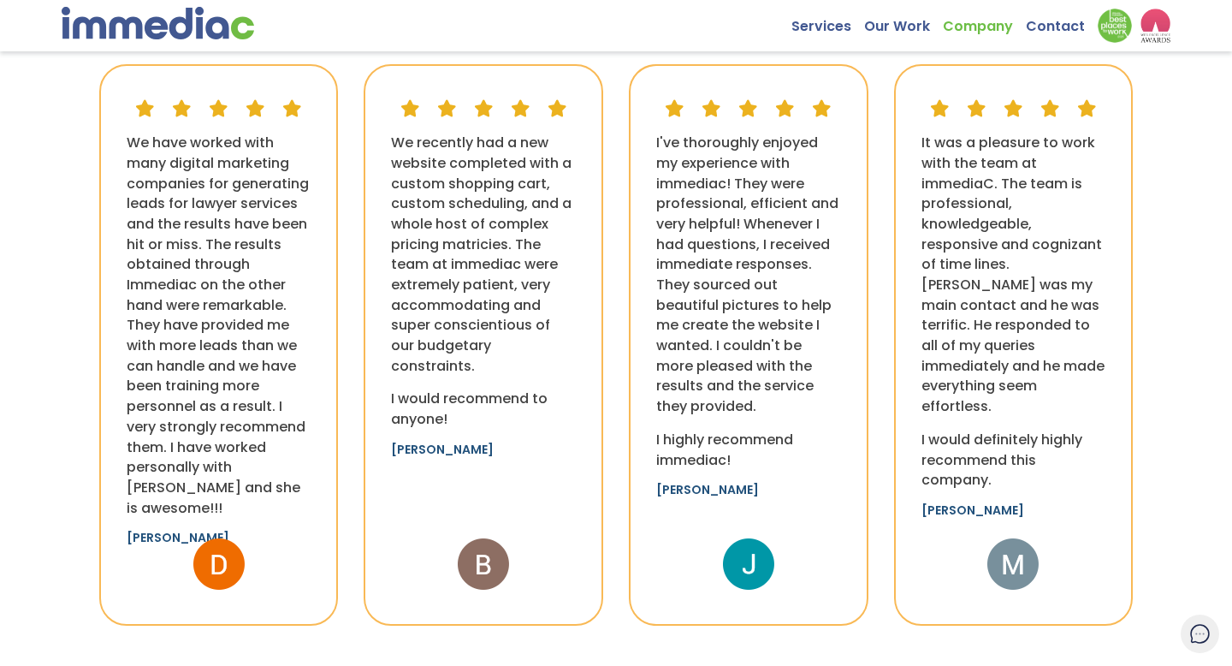
scroll to position [1337, 0]
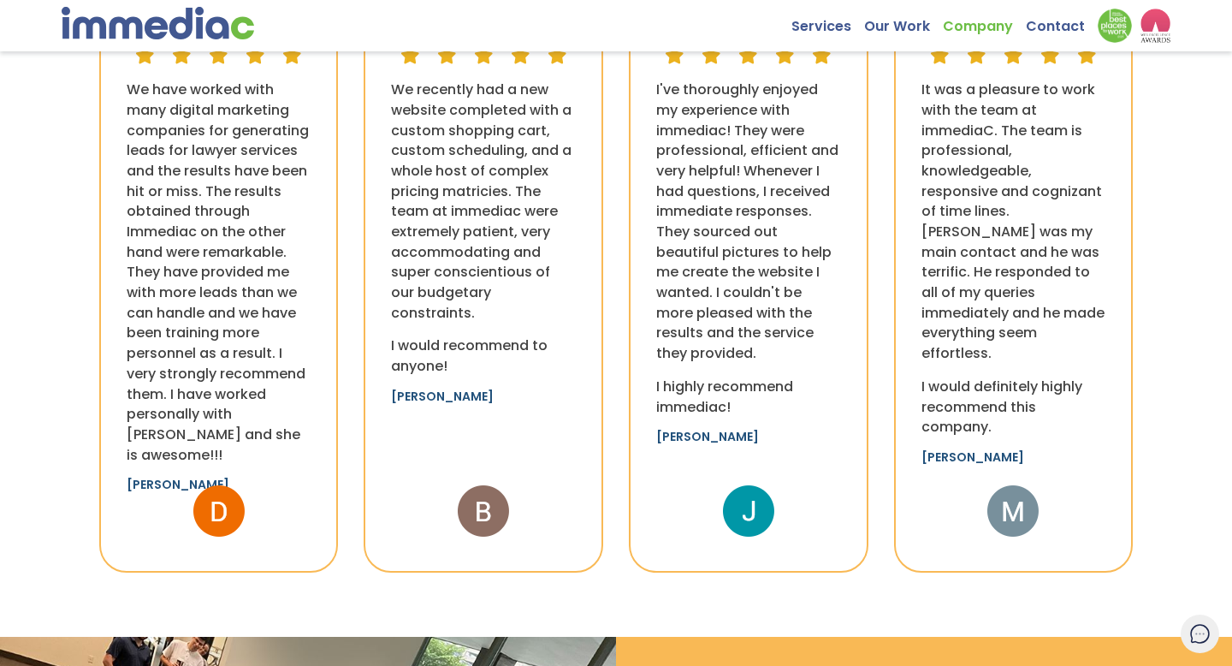
click at [737, 430] on link "Jennifer Worthen" at bounding box center [707, 443] width 103 height 27
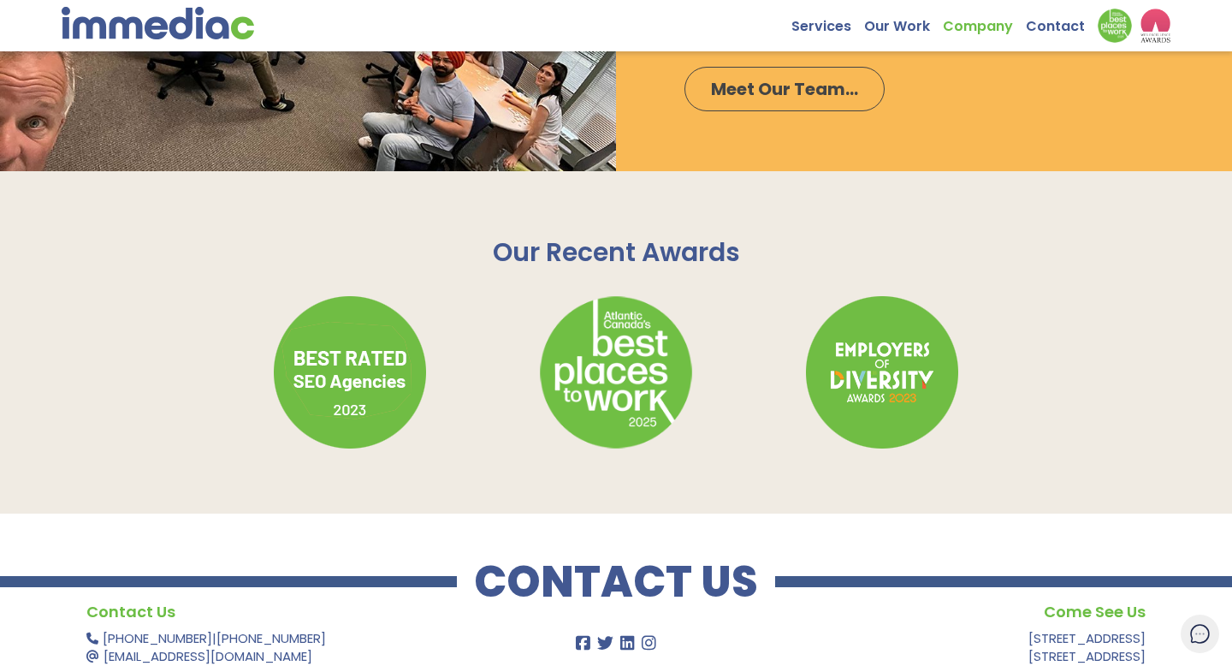
scroll to position [2232, 0]
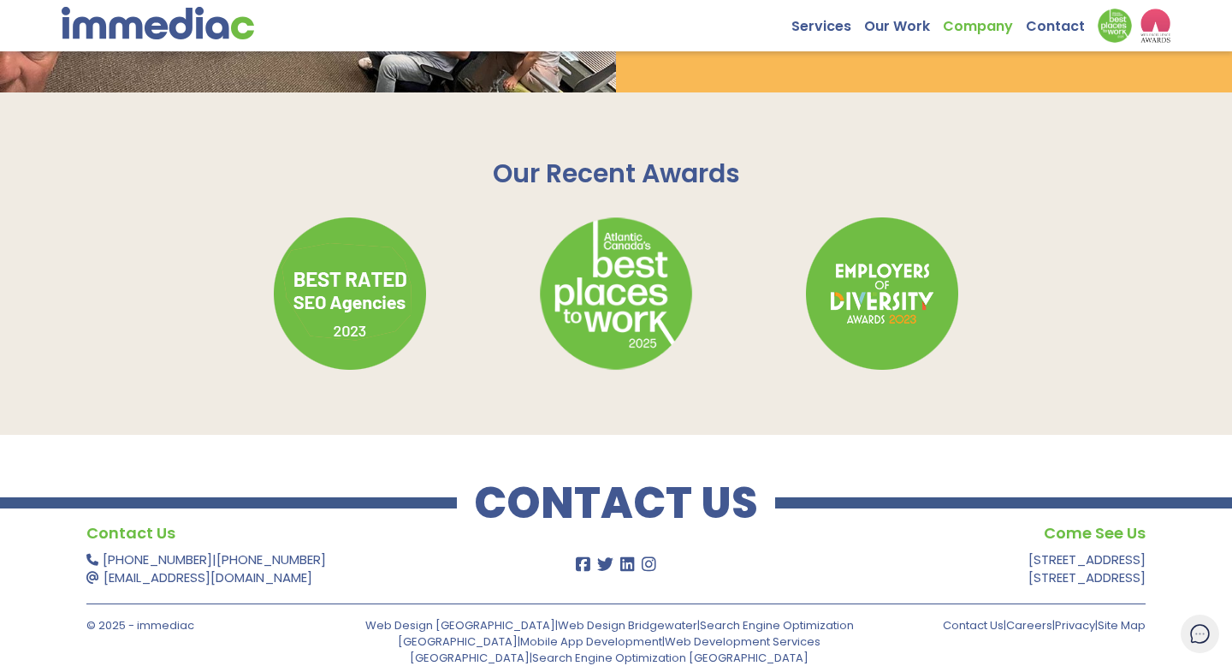
click at [523, 378] on div "Our Recent Awards" at bounding box center [616, 263] width 1232 height 342
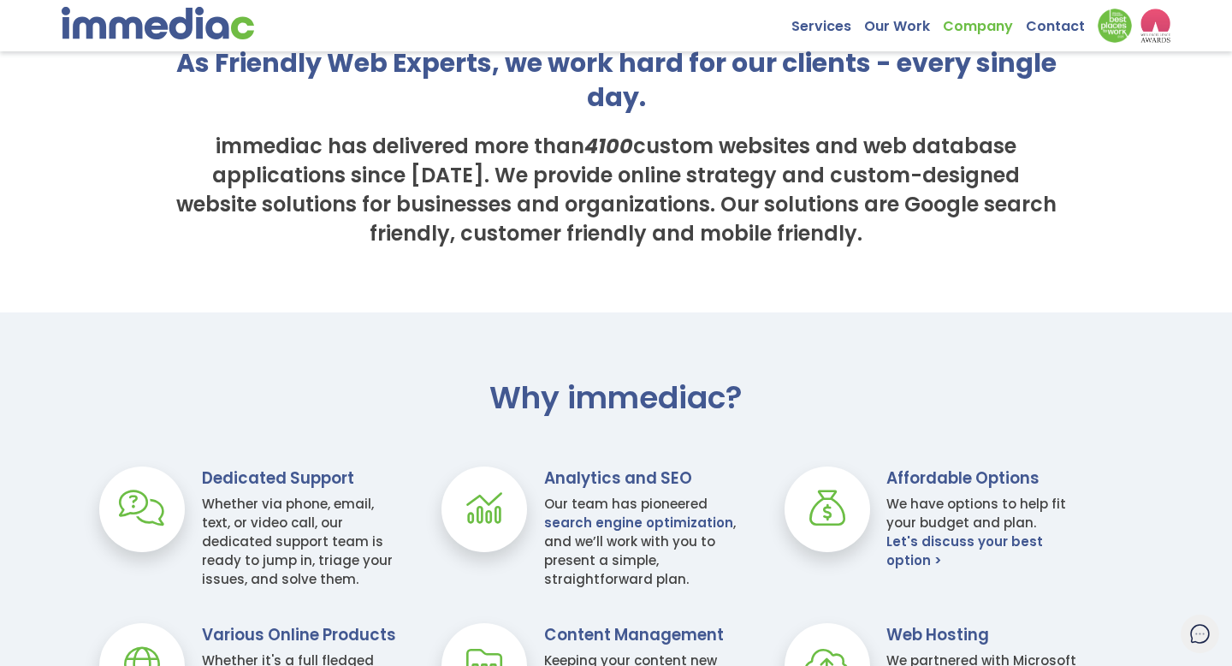
scroll to position [0, 0]
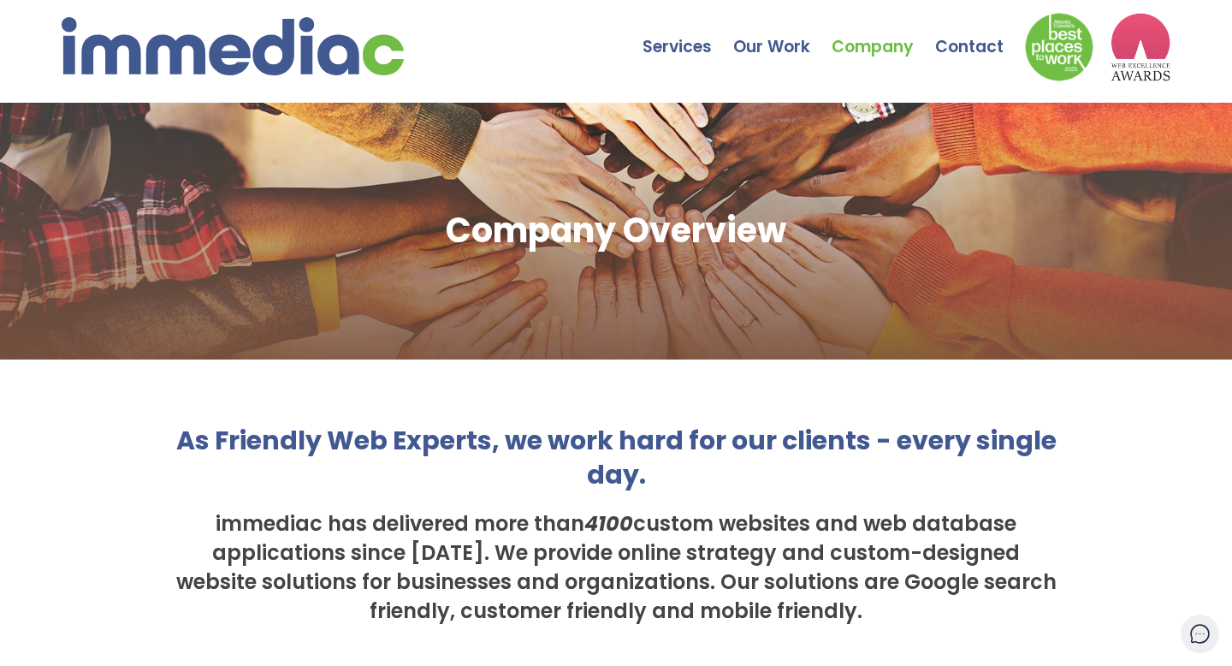
click at [1156, 39] on img at bounding box center [1141, 47] width 60 height 68
click at [1129, 57] on img at bounding box center [1141, 47] width 60 height 68
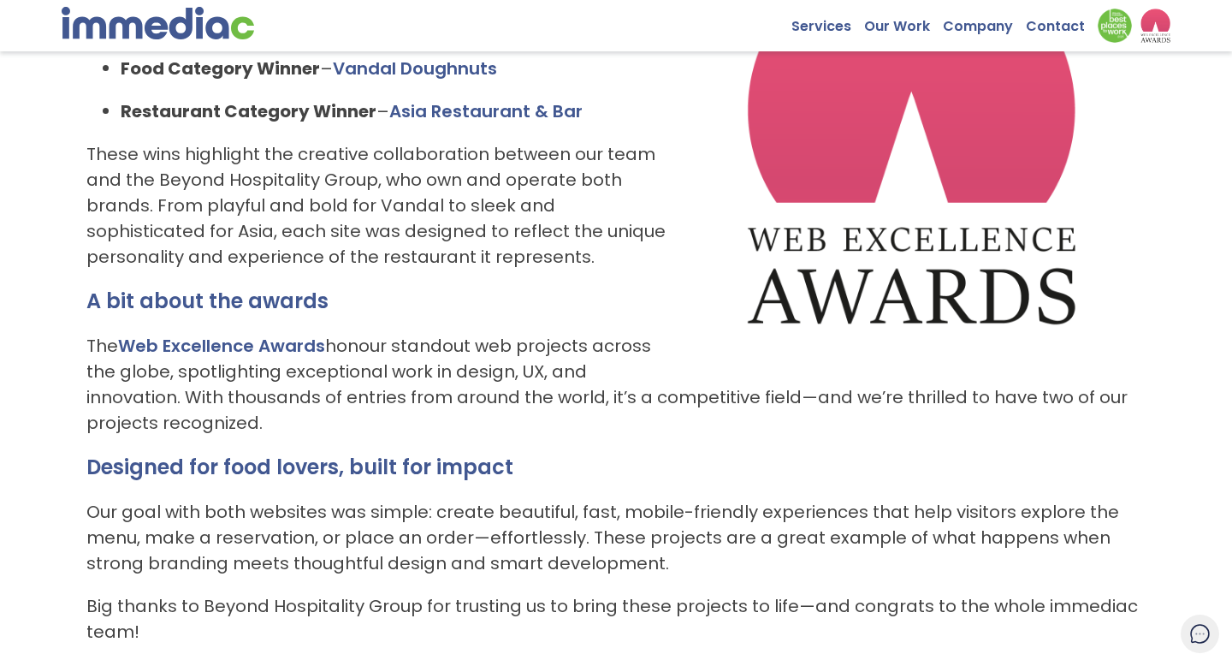
scroll to position [389, 0]
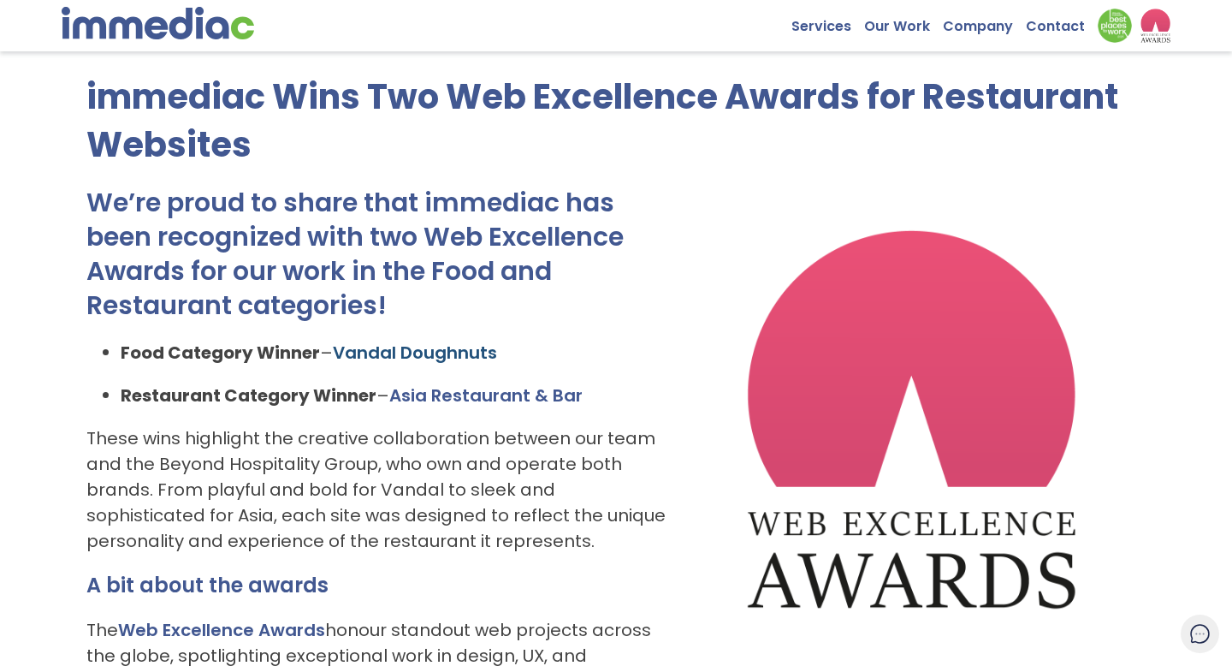
click at [467, 354] on link "Vandal Doughnuts" at bounding box center [415, 353] width 164 height 24
